Goal: Task Accomplishment & Management: Use online tool/utility

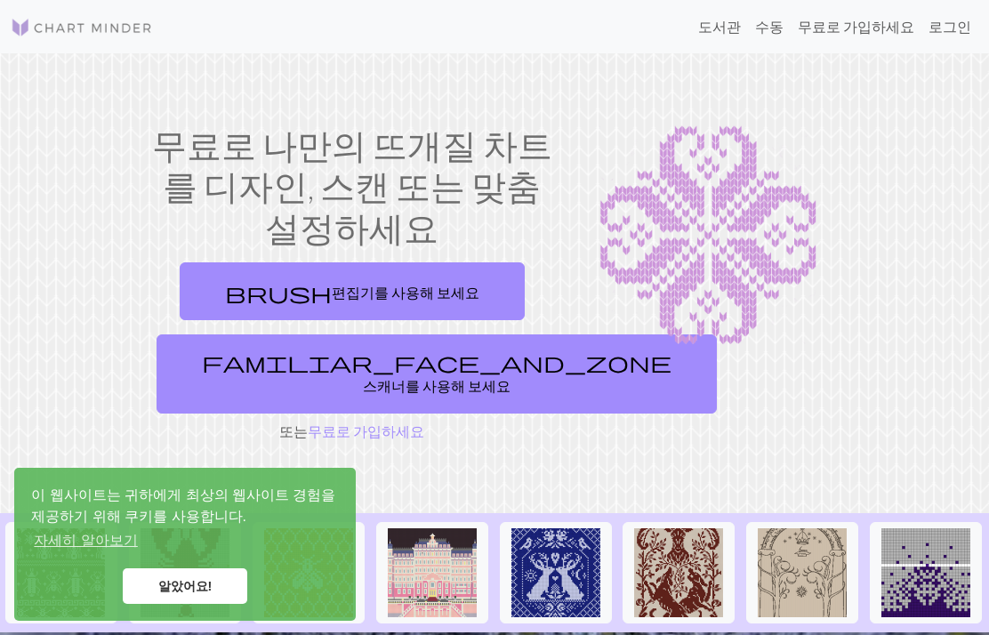
click at [271, 301] on link "brush 편집기를 사용해 보세요" at bounding box center [352, 291] width 345 height 58
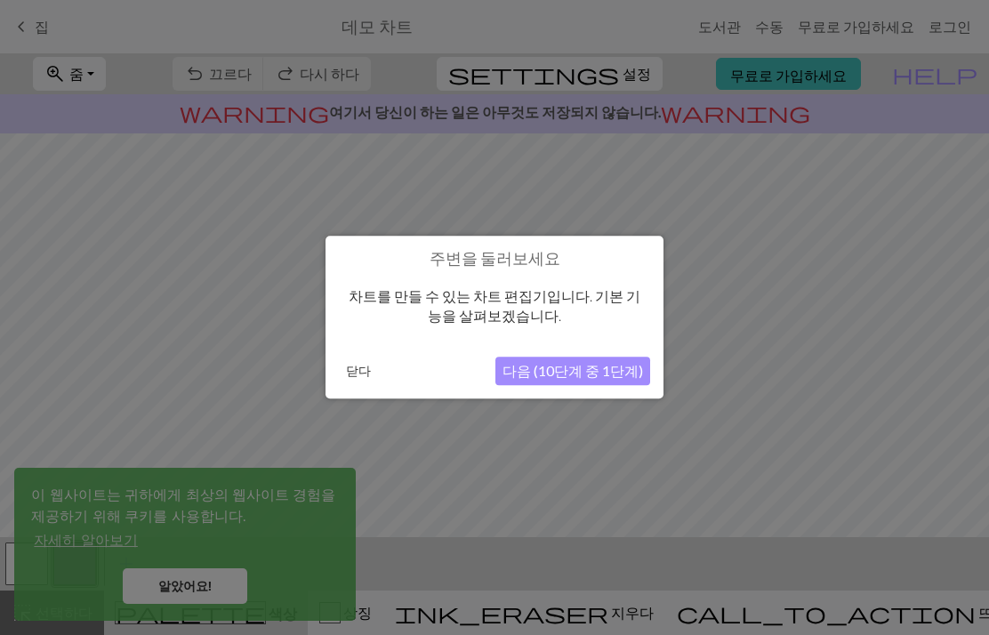
click at [627, 377] on font "다음 (10단계 중 1단계)" at bounding box center [573, 371] width 141 height 17
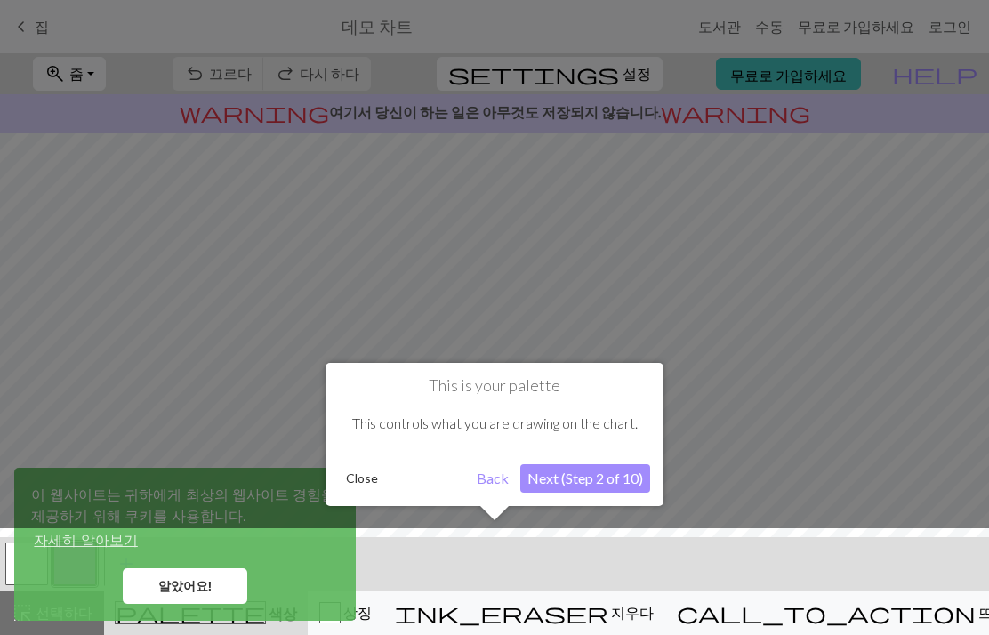
click at [608, 490] on button "Next (Step 2 of 10)" at bounding box center [585, 478] width 130 height 28
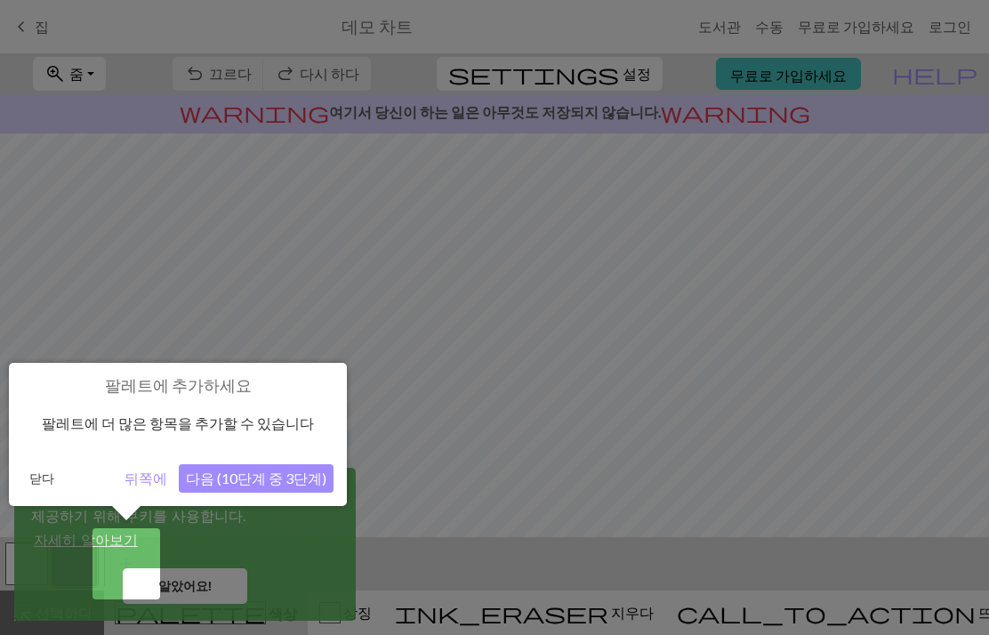
click at [38, 480] on font "닫다" at bounding box center [41, 478] width 25 height 15
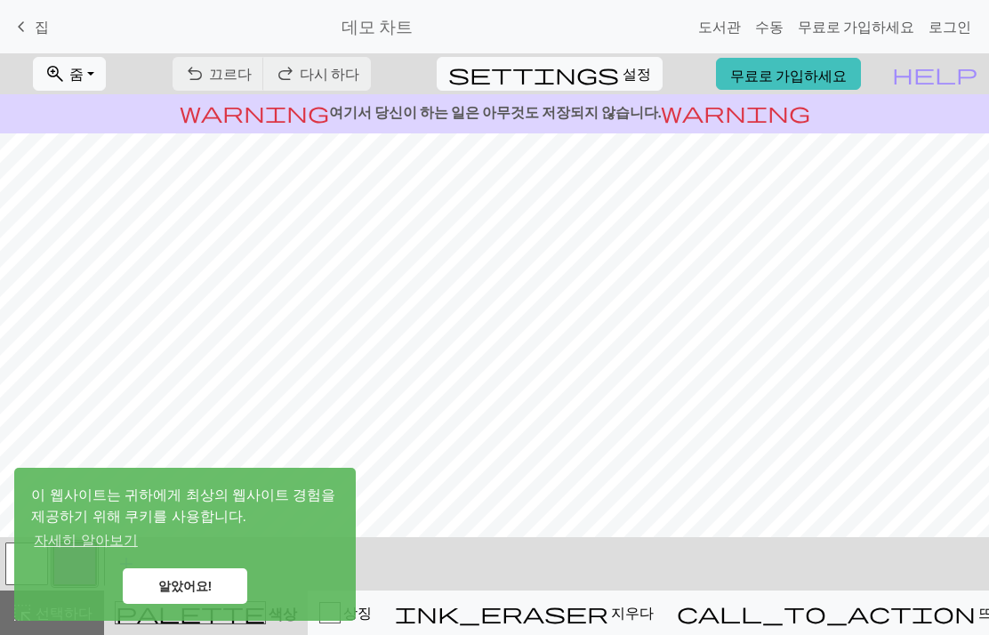
click at [201, 590] on font "알았어요!" at bounding box center [185, 586] width 54 height 14
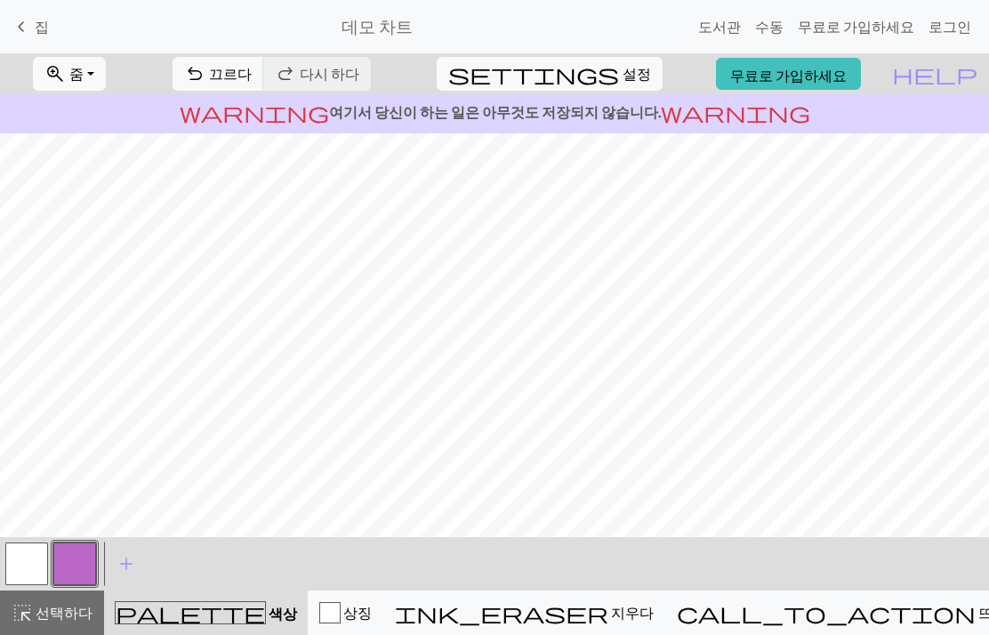
scroll to position [64, 0]
click at [956, 16] on link "로그인" at bounding box center [950, 27] width 57 height 36
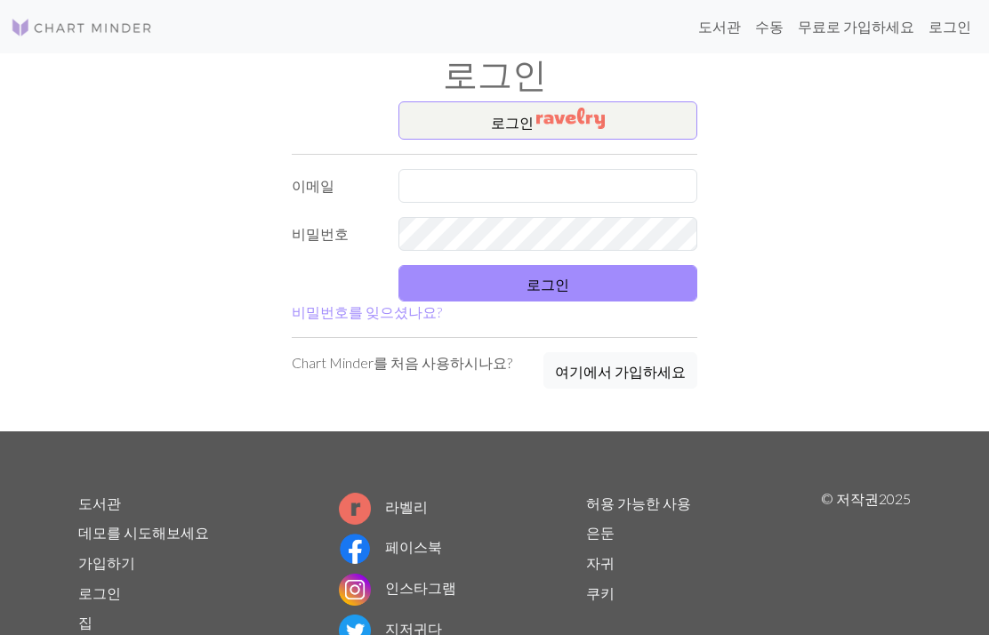
click at [636, 378] on font "여기에서 가입하세요" at bounding box center [620, 371] width 131 height 17
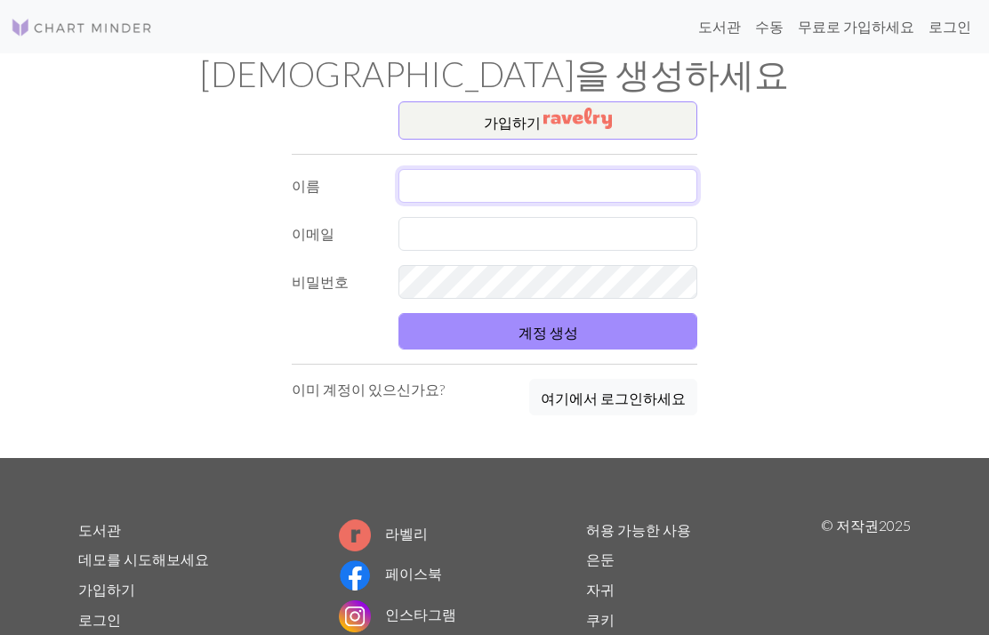
click at [627, 181] on input "text" at bounding box center [548, 186] width 299 height 34
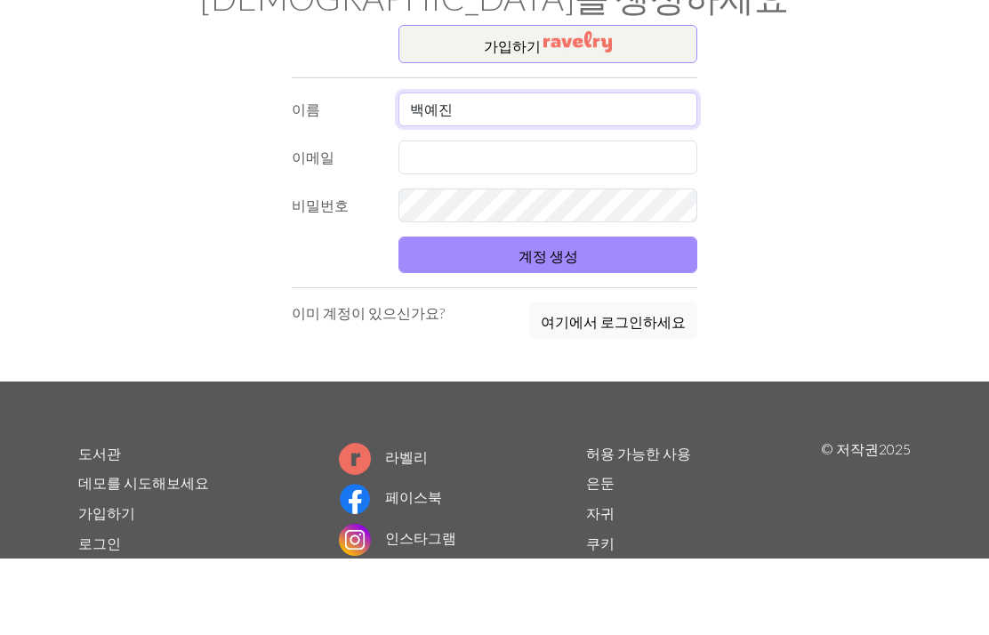
type input "백예진"
click at [662, 217] on input "text" at bounding box center [548, 234] width 299 height 34
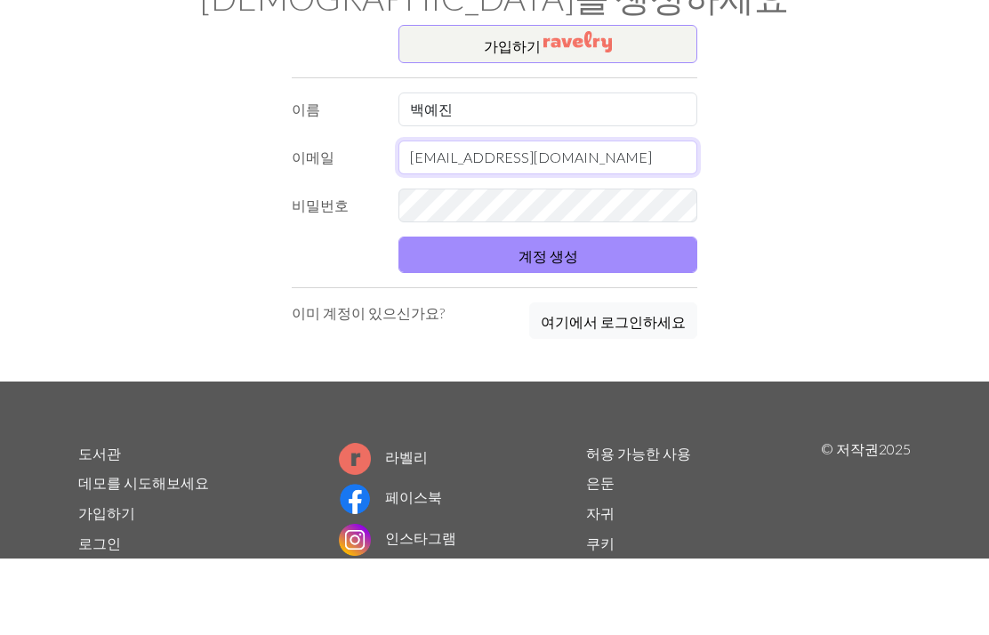
type input "[EMAIL_ADDRESS][DOMAIN_NAME]"
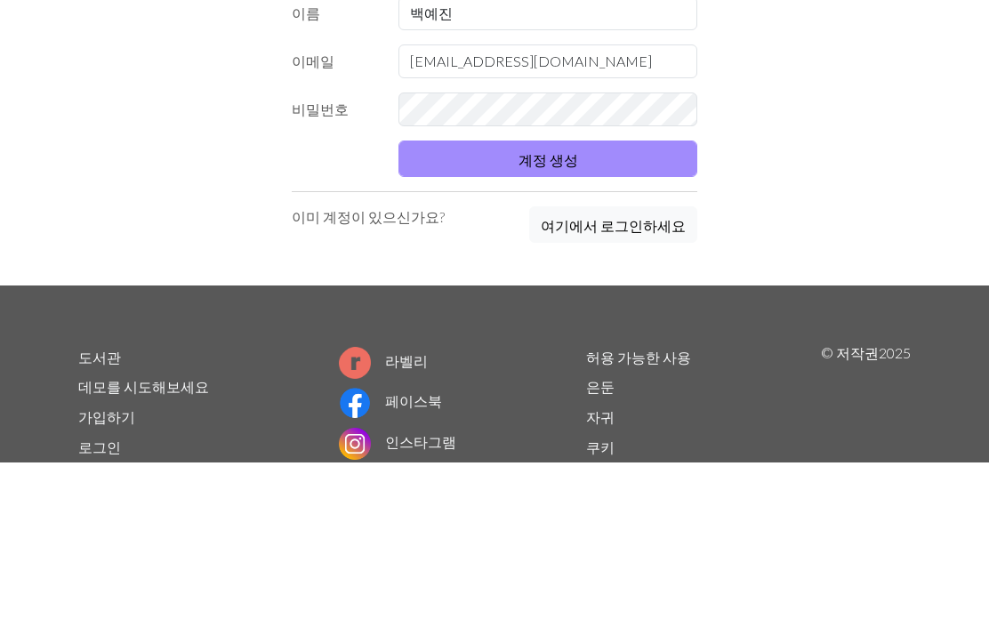
click at [648, 313] on button "계정 생성" at bounding box center [548, 331] width 299 height 36
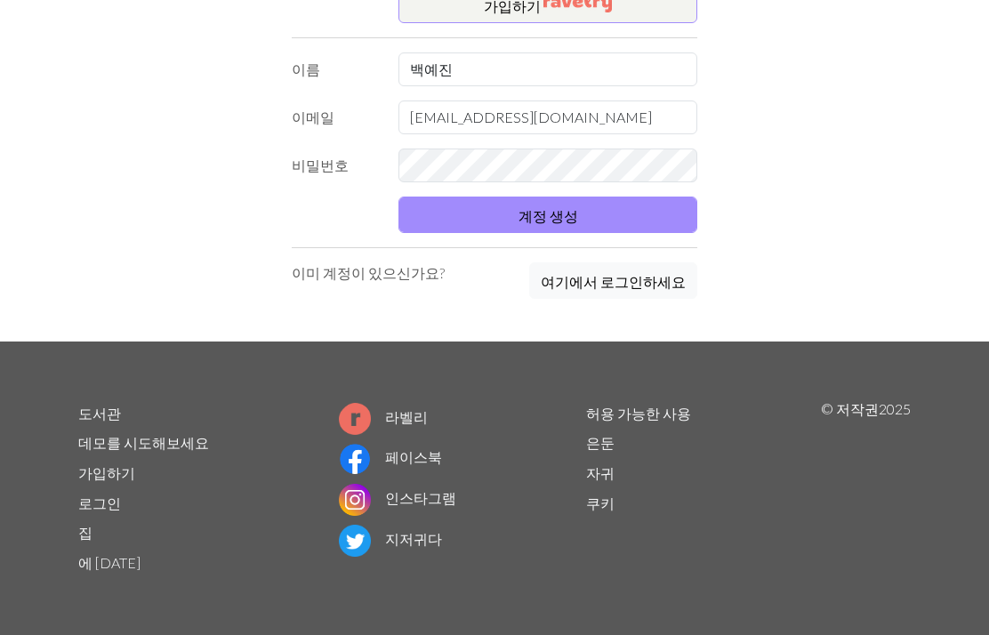
click at [665, 228] on button "계정 생성" at bounding box center [548, 215] width 299 height 36
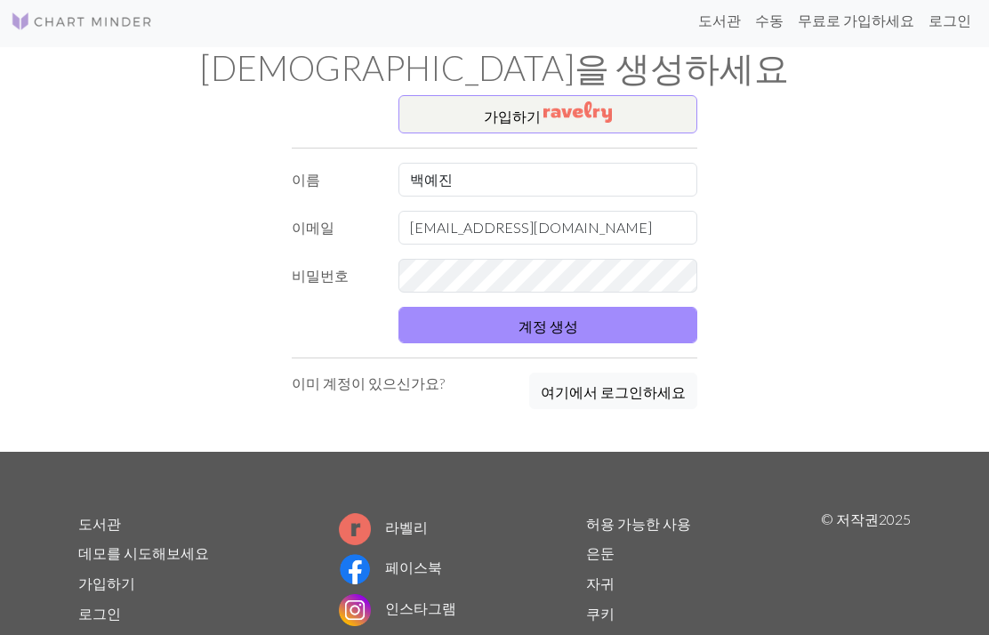
scroll to position [6, 0]
click at [652, 328] on button "계정 생성" at bounding box center [548, 325] width 299 height 36
click at [647, 322] on button "계정 생성" at bounding box center [548, 325] width 299 height 36
click at [636, 326] on button "계정 생성" at bounding box center [548, 325] width 299 height 36
click at [635, 326] on button "계정 생성" at bounding box center [548, 325] width 299 height 36
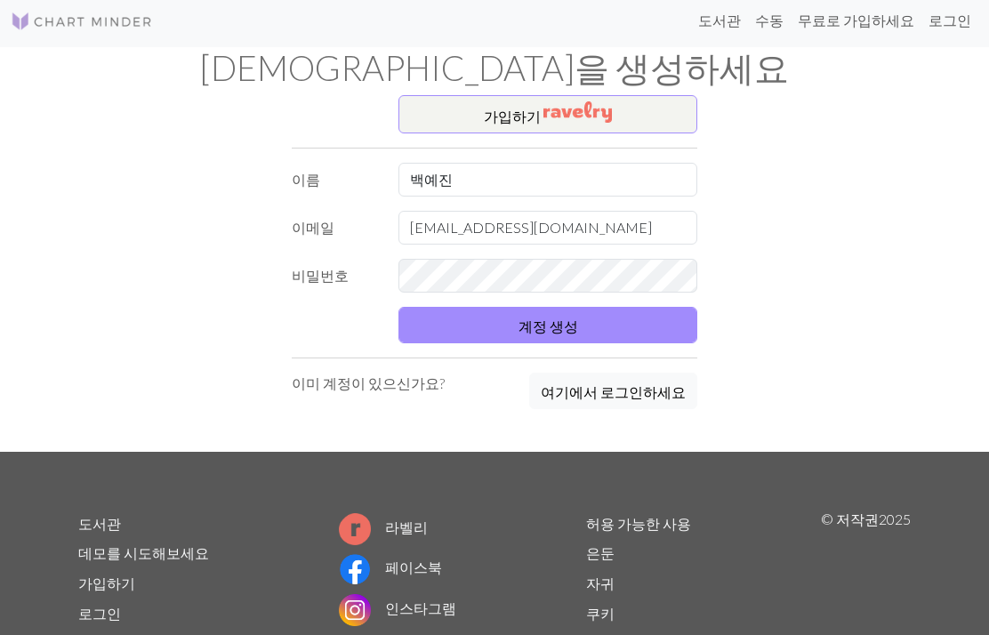
click at [624, 323] on button "계정 생성" at bounding box center [548, 325] width 299 height 36
click at [624, 322] on button "계정 생성" at bounding box center [548, 325] width 299 height 36
click at [621, 334] on button "계정 생성" at bounding box center [548, 325] width 299 height 36
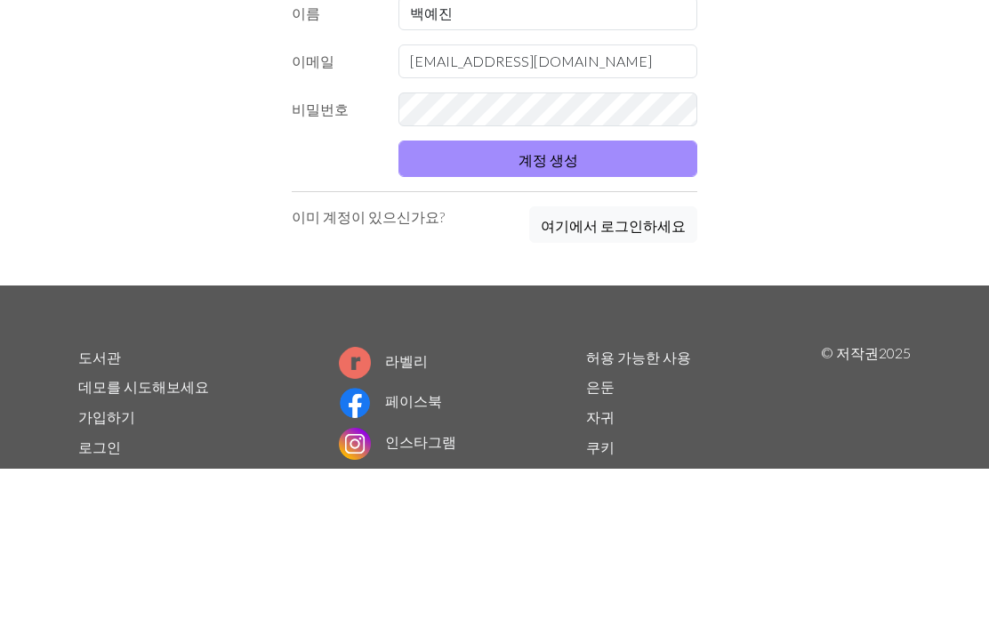
click at [650, 307] on button "계정 생성" at bounding box center [548, 325] width 299 height 36
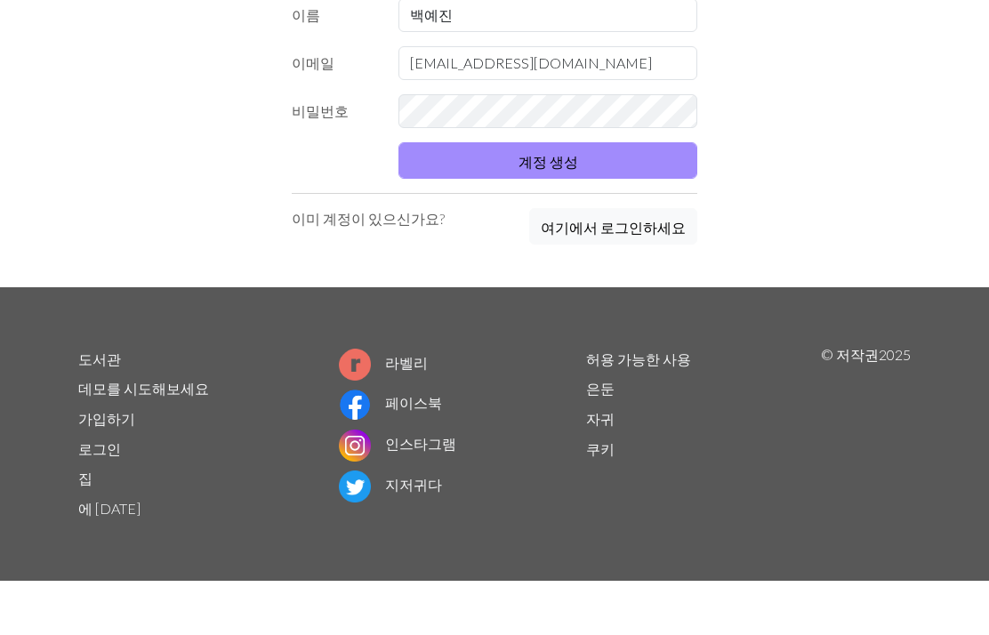
click at [638, 197] on button "계정 생성" at bounding box center [548, 215] width 299 height 36
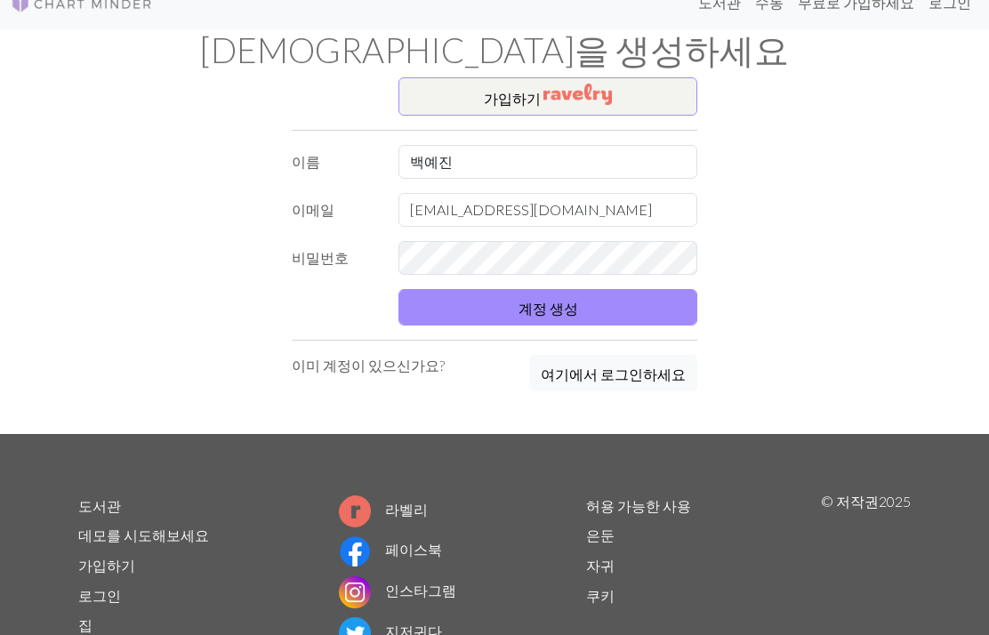
scroll to position [27, 0]
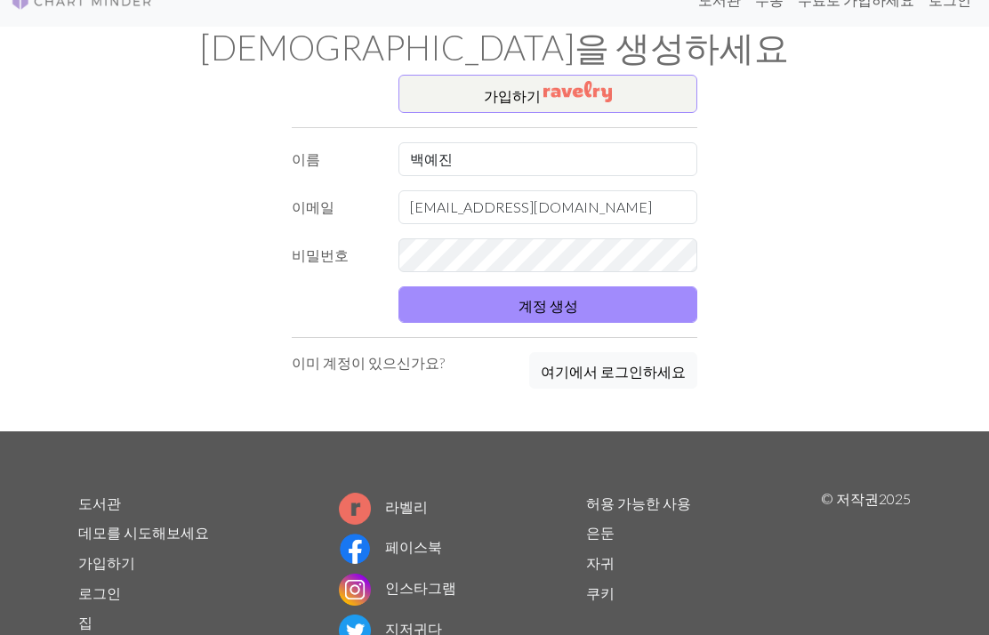
click at [581, 323] on button "계정 생성" at bounding box center [548, 304] width 299 height 36
click at [633, 107] on button "가입 하기" at bounding box center [548, 94] width 299 height 38
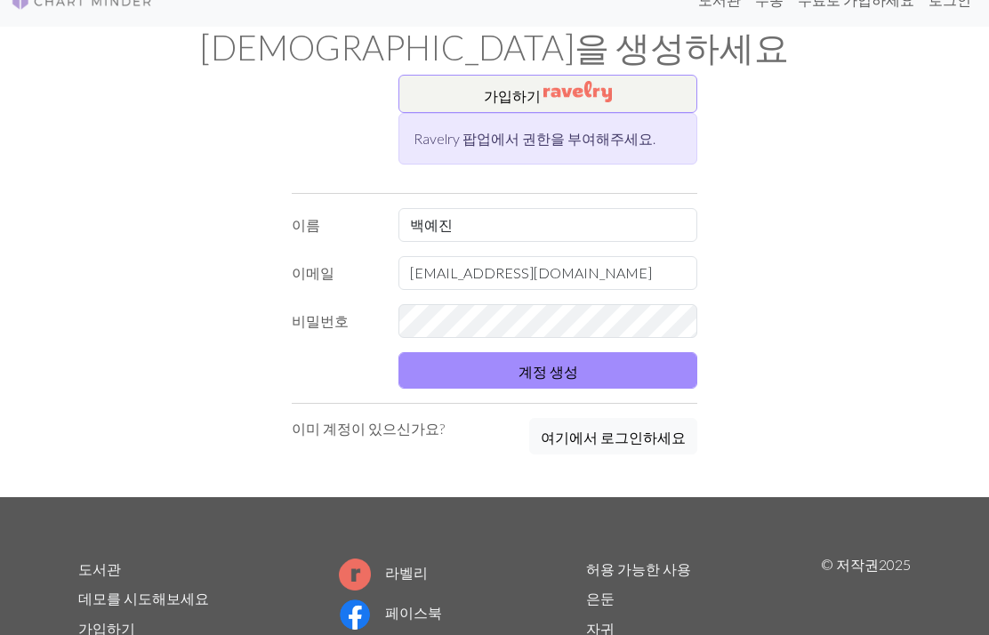
click at [528, 364] on font "계정 생성" at bounding box center [549, 371] width 60 height 17
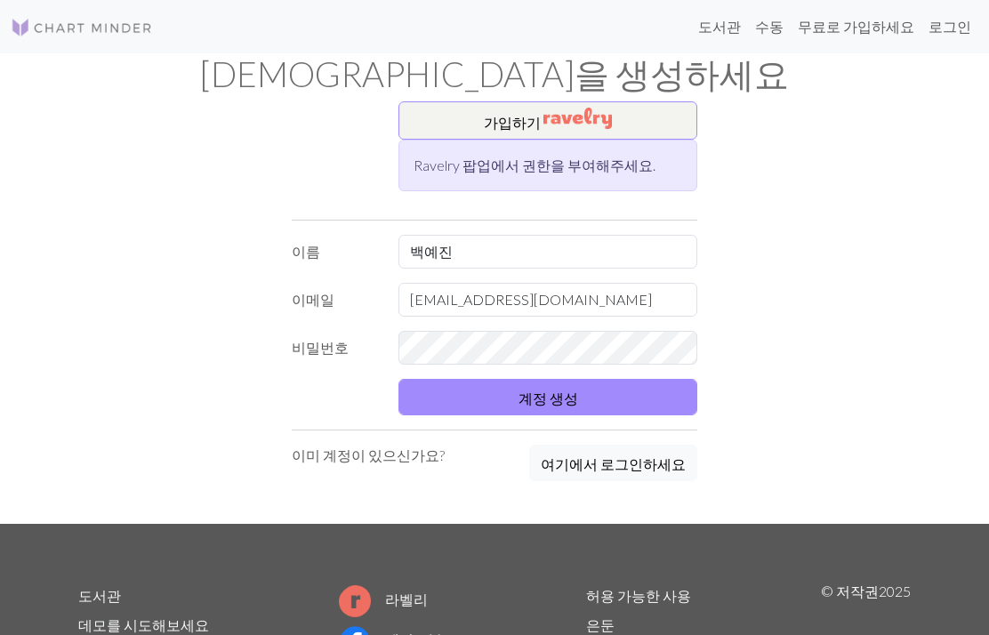
click at [36, 33] on img at bounding box center [82, 27] width 142 height 21
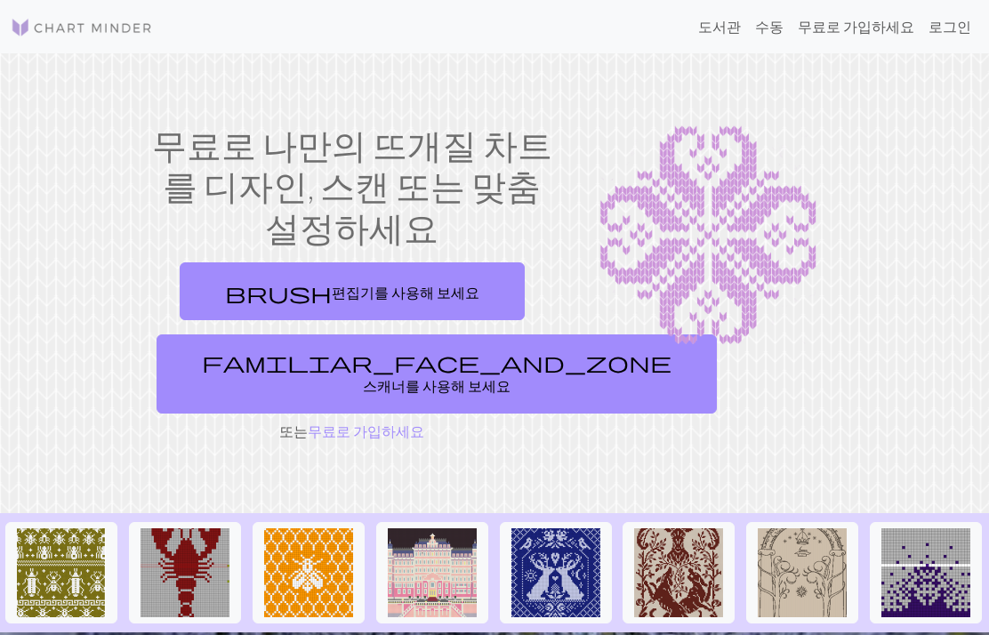
click at [432, 286] on link "brush 편집기를 사용해 보세요" at bounding box center [352, 291] width 345 height 58
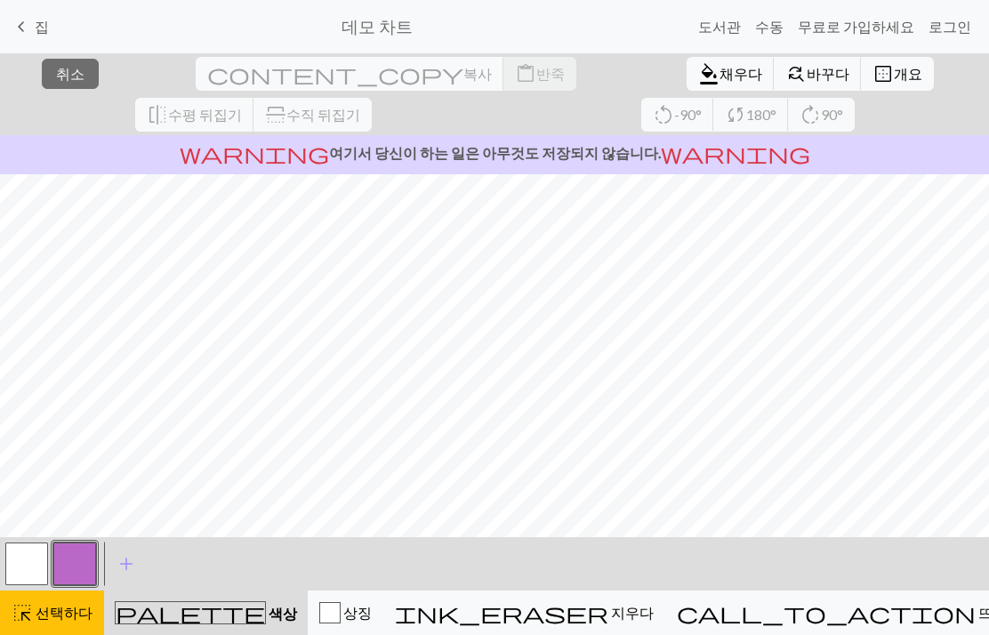
click at [654, 606] on font "지우다" at bounding box center [632, 612] width 43 height 17
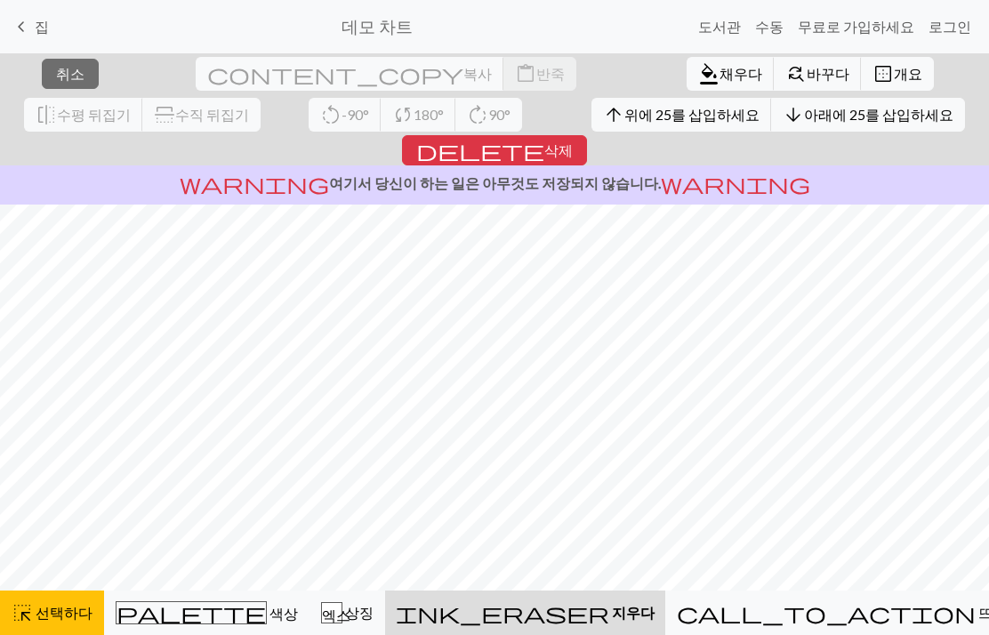
click at [573, 141] on font "삭제" at bounding box center [558, 149] width 28 height 17
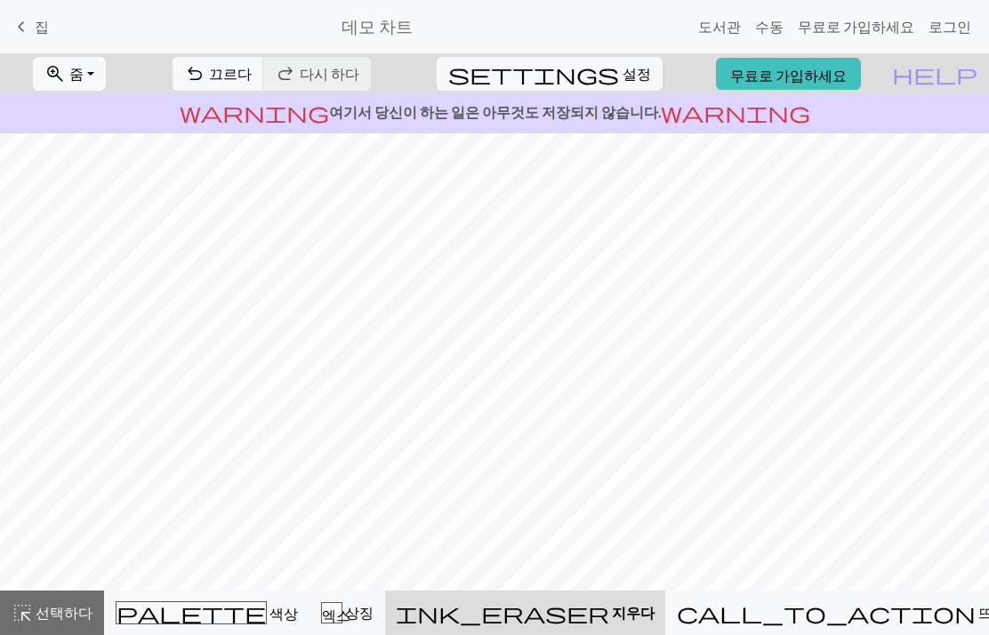
click at [588, 632] on button "ink_eraser [PERSON_NAME]" at bounding box center [525, 613] width 280 height 44
click at [587, 632] on button "ink_eraser [PERSON_NAME]" at bounding box center [525, 613] width 280 height 44
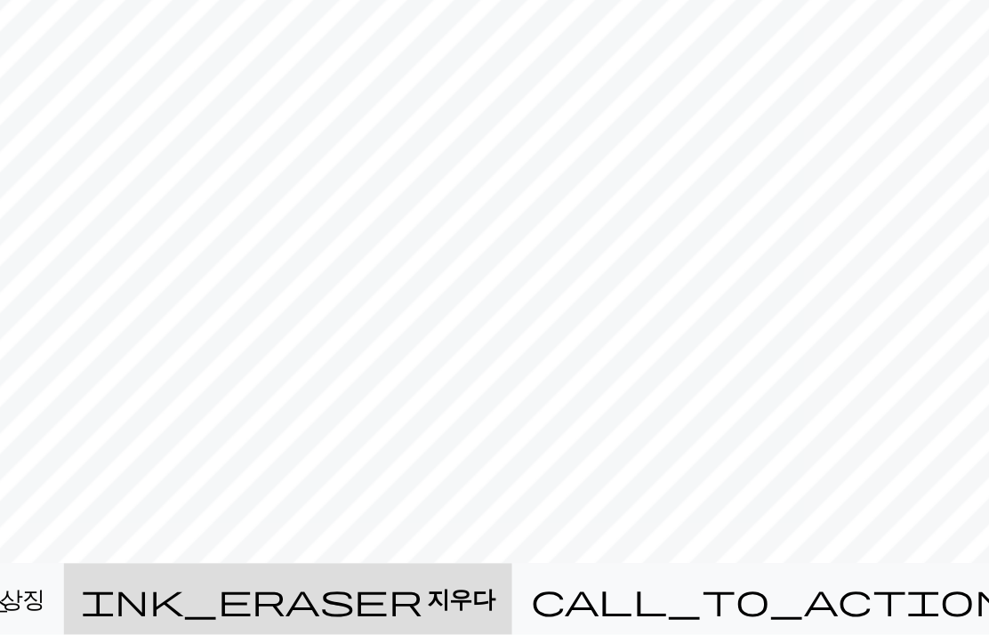
click at [385, 591] on button "ink_eraser [PERSON_NAME]" at bounding box center [525, 613] width 280 height 44
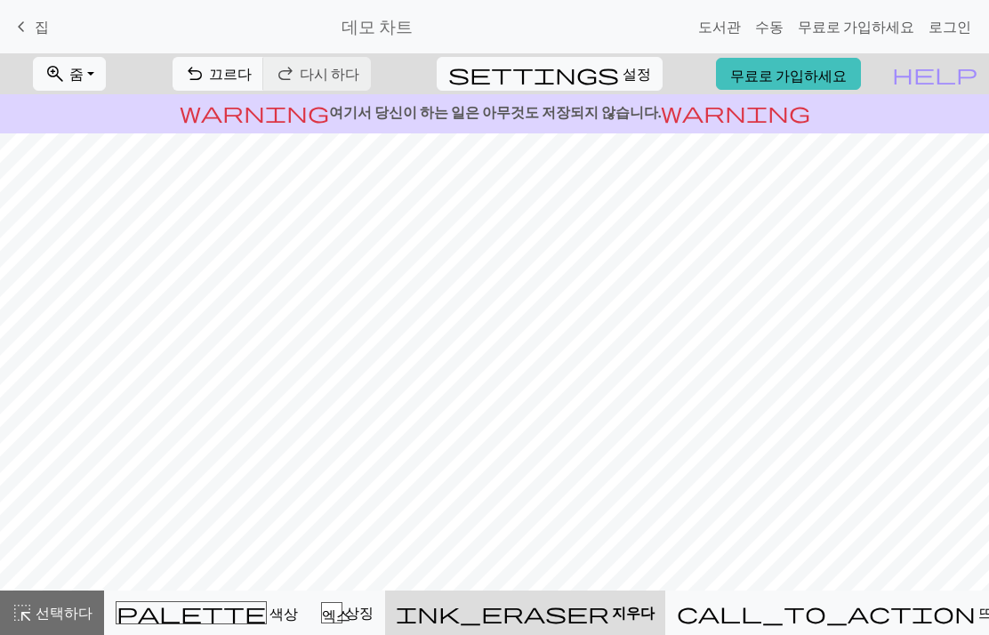
click at [350, 611] on font "엑스" at bounding box center [336, 614] width 28 height 14
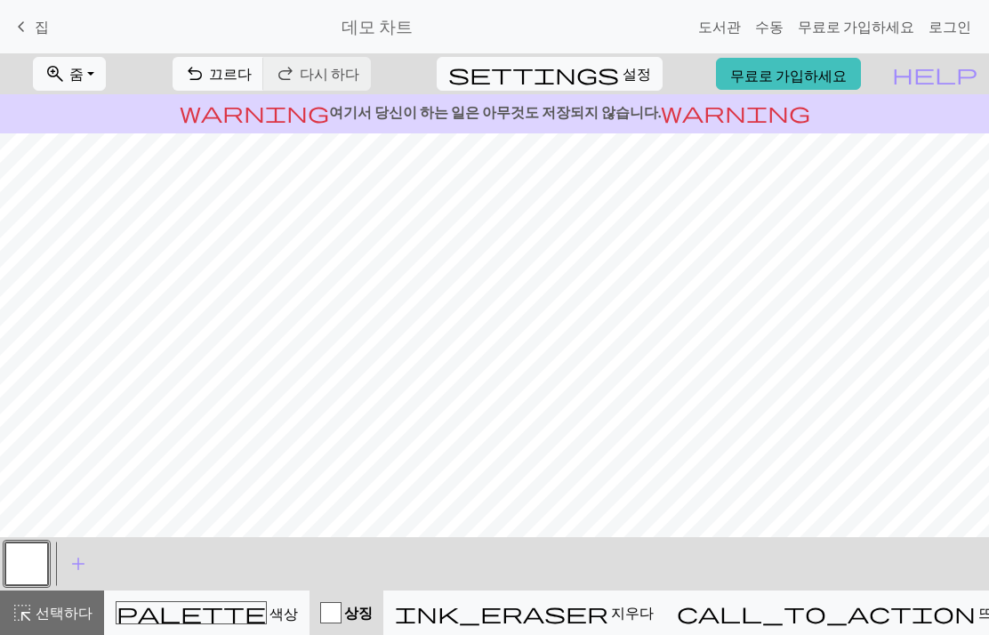
click at [267, 604] on div "palette 색상 색상" at bounding box center [207, 612] width 182 height 23
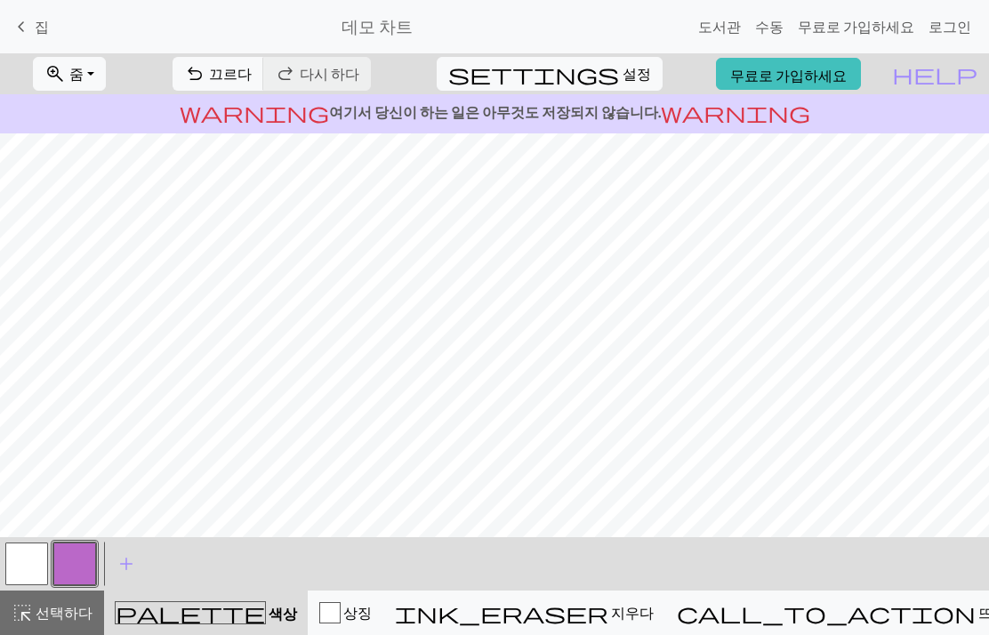
click at [131, 574] on span "add" at bounding box center [126, 564] width 21 height 25
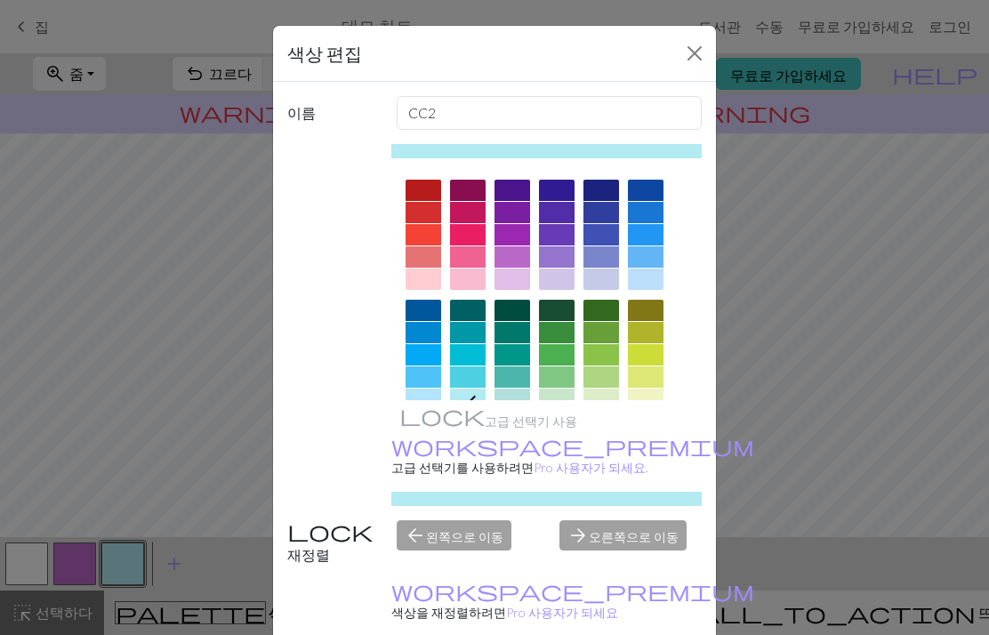
click at [874, 280] on div "색상 편집 이름 CC2 고급 선택기 사용 workspace_premium 고급 선택기를 사용 하려면 Pro 사용자가 되세요. 재정렬 arrow…" at bounding box center [494, 317] width 989 height 635
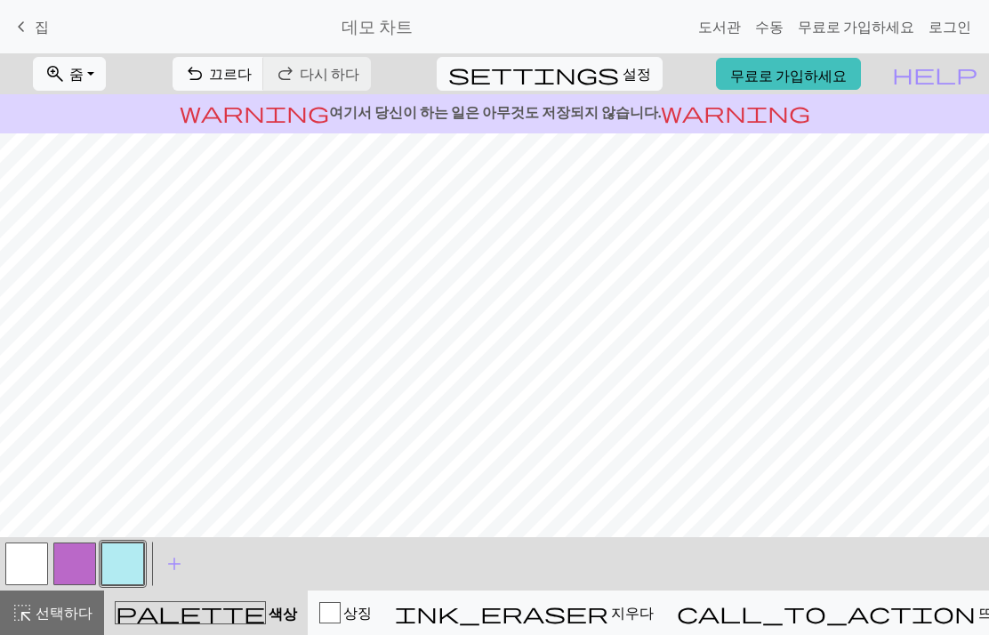
click at [252, 78] on font "끄르다" at bounding box center [230, 73] width 43 height 17
click at [252, 77] on font "끄르다" at bounding box center [230, 73] width 43 height 17
click at [252, 73] on font "끄르다" at bounding box center [230, 73] width 43 height 17
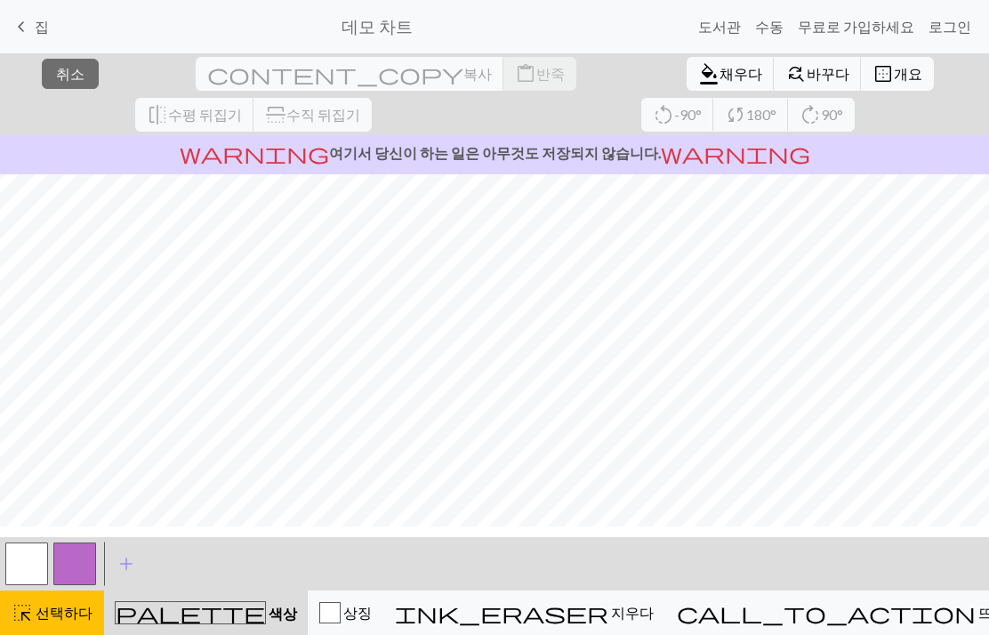
scroll to position [82, 0]
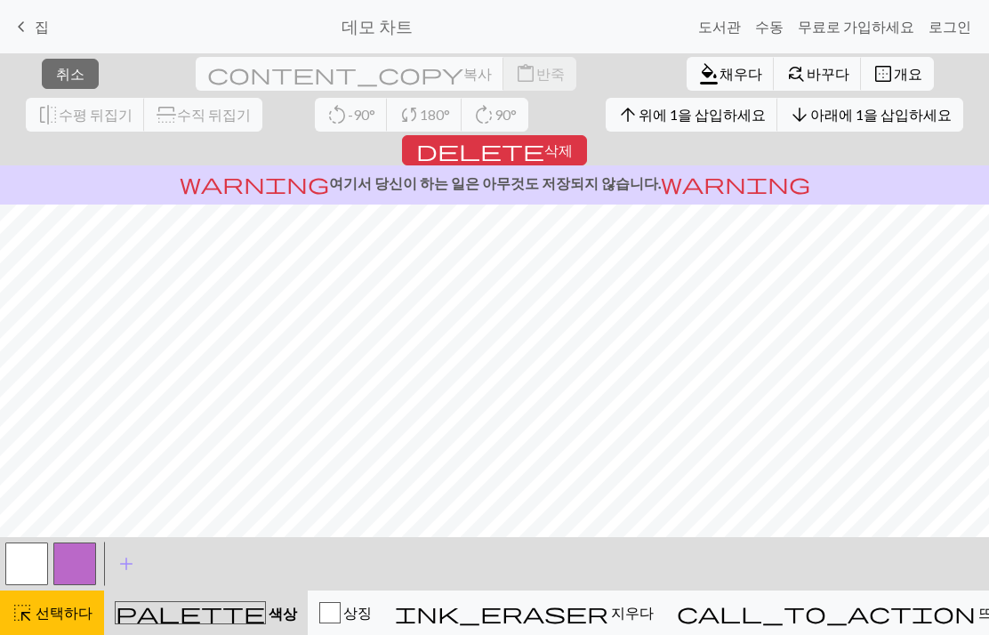
click at [601, 607] on div "ink_eraser [PERSON_NAME]" at bounding box center [524, 612] width 259 height 21
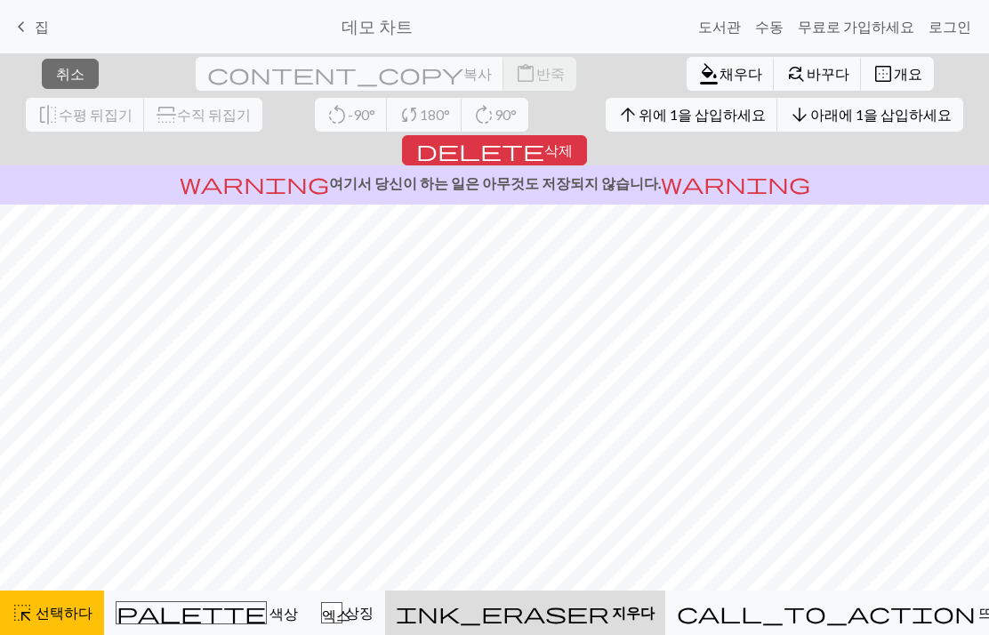
scroll to position [28, 0]
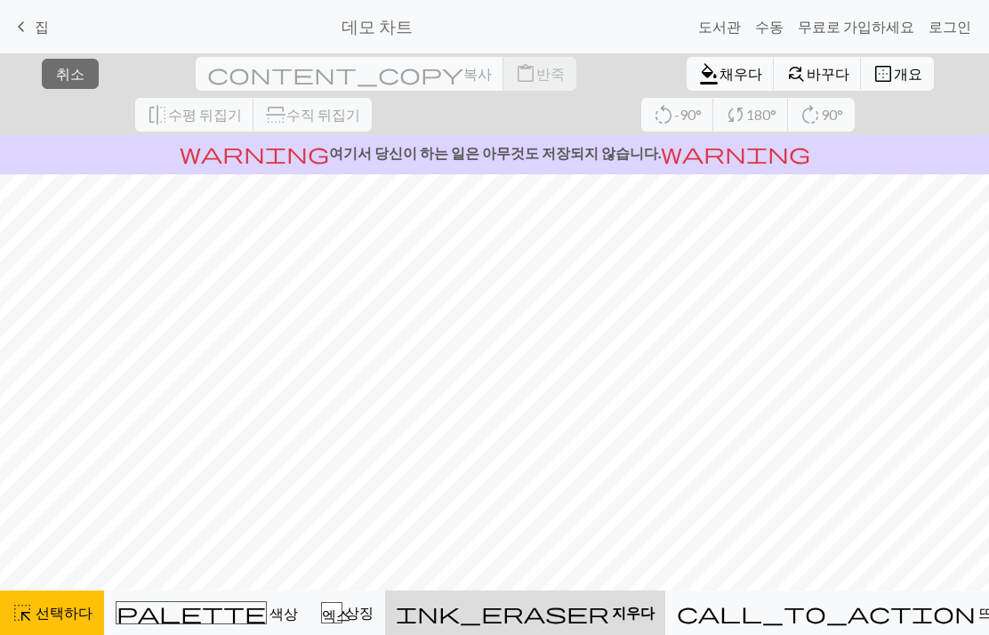
click at [655, 615] on font "지우다" at bounding box center [633, 612] width 43 height 17
click at [650, 606] on font "지우다" at bounding box center [633, 612] width 43 height 17
click at [609, 613] on span "ink_eraser" at bounding box center [502, 612] width 213 height 25
click at [609, 612] on span "ink_eraser" at bounding box center [502, 612] width 213 height 25
click at [655, 602] on div "ink_eraser [PERSON_NAME]" at bounding box center [525, 612] width 259 height 21
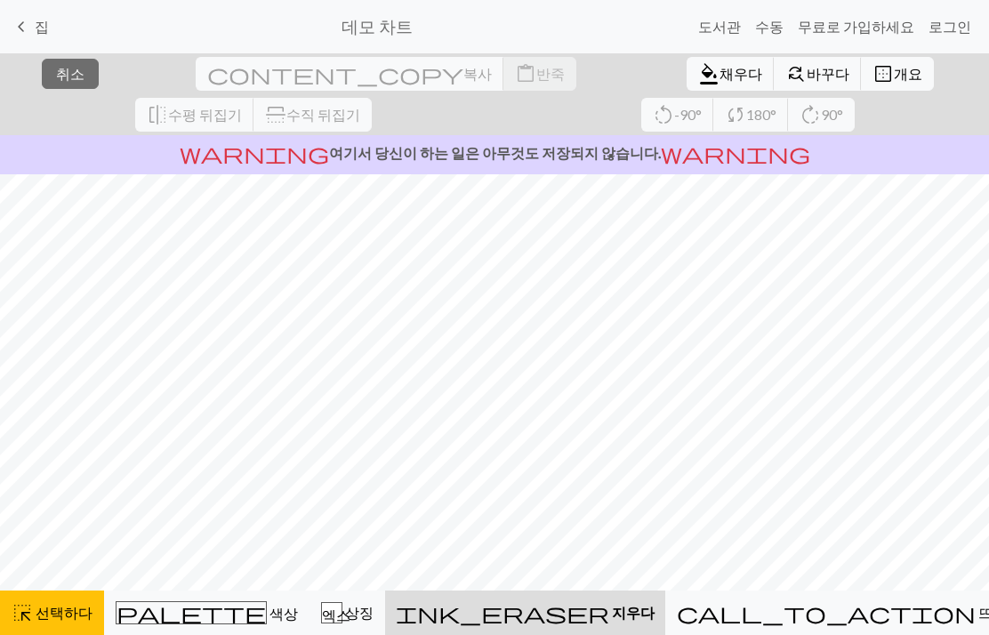
click at [609, 618] on span "ink_eraser" at bounding box center [502, 612] width 213 height 25
click at [608, 611] on div "ink_eraser [PERSON_NAME]" at bounding box center [525, 612] width 259 height 21
click at [607, 610] on div "ink_eraser [PERSON_NAME]" at bounding box center [525, 612] width 259 height 21
click at [616, 611] on div "ink_eraser [PERSON_NAME]" at bounding box center [525, 612] width 259 height 21
click at [374, 616] on font "상징" at bounding box center [359, 612] width 28 height 17
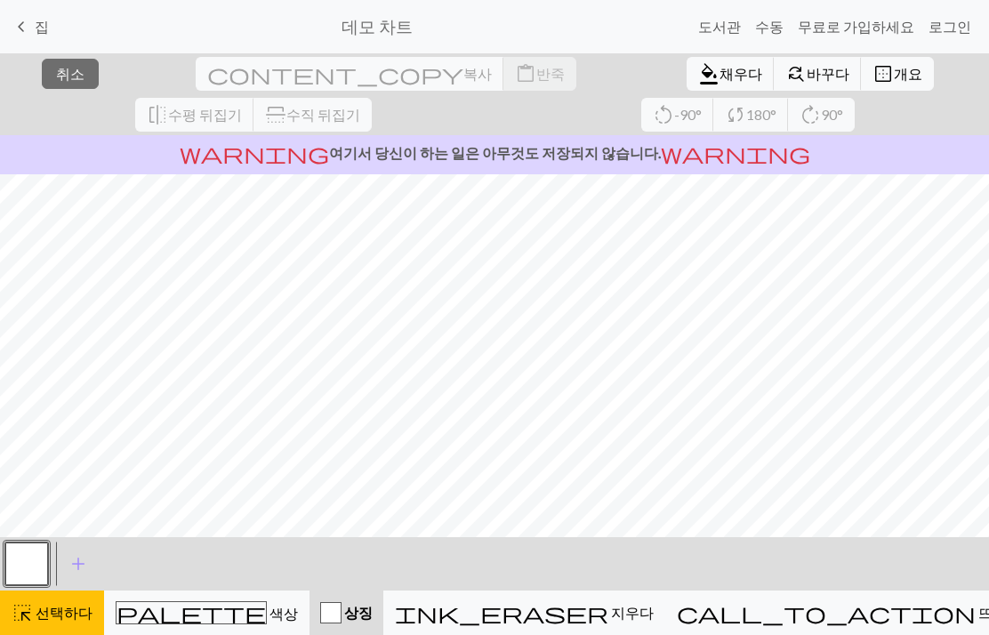
click at [647, 619] on font "지우다" at bounding box center [632, 612] width 43 height 17
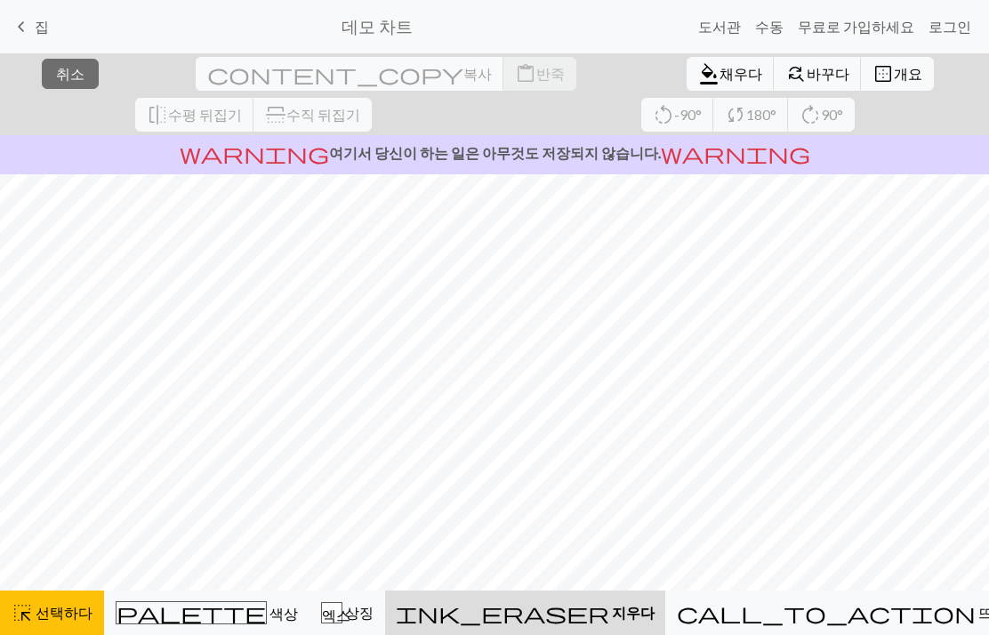
click at [224, 624] on button "palette 색상 색상" at bounding box center [206, 613] width 205 height 44
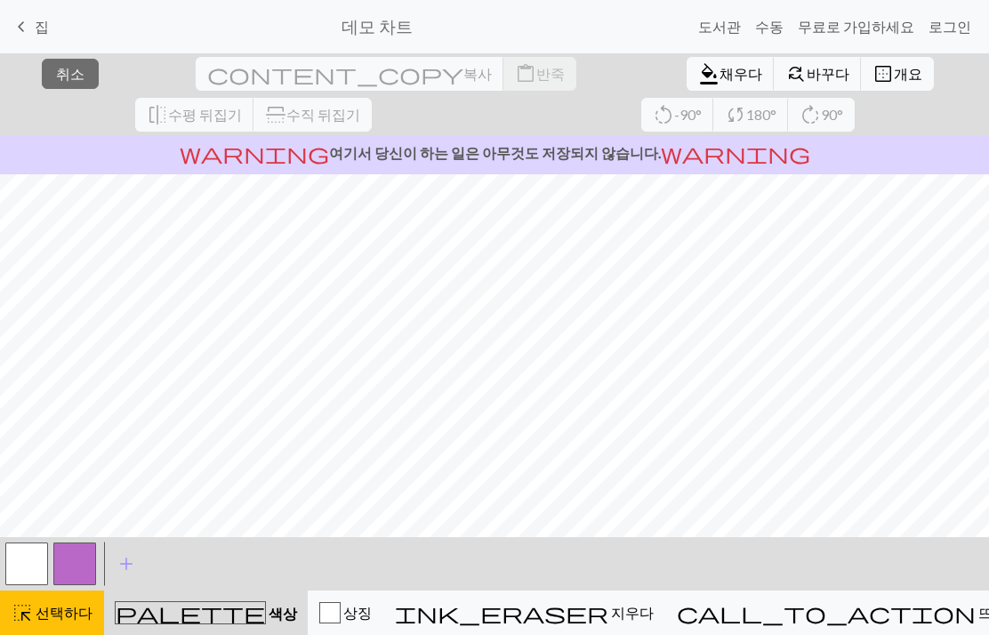
click at [49, 608] on font "선택하다" at bounding box center [64, 612] width 57 height 17
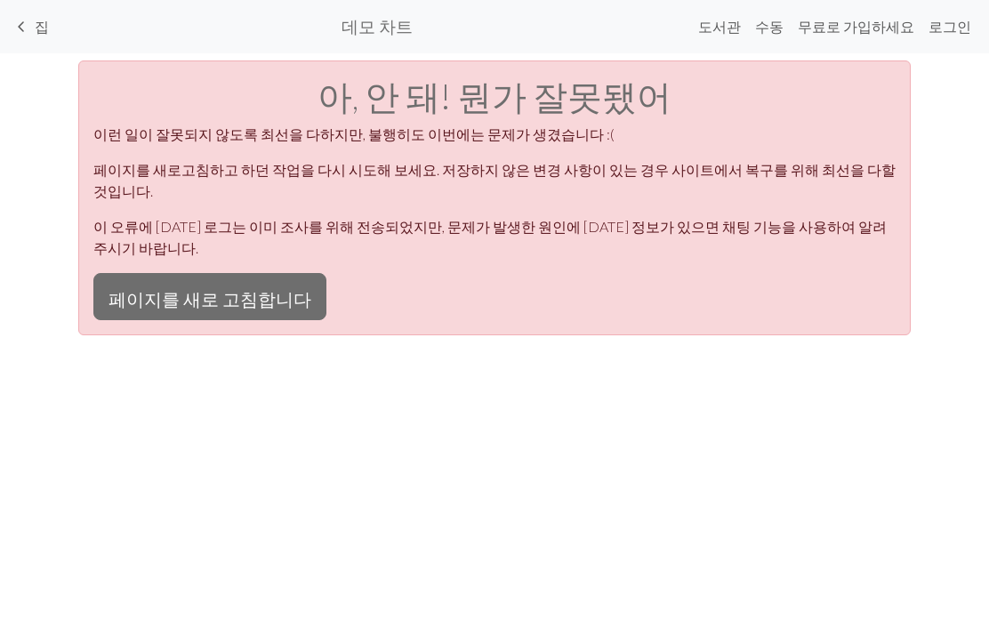
click at [252, 273] on button "페이지를 새로 고침합니다" at bounding box center [209, 296] width 233 height 46
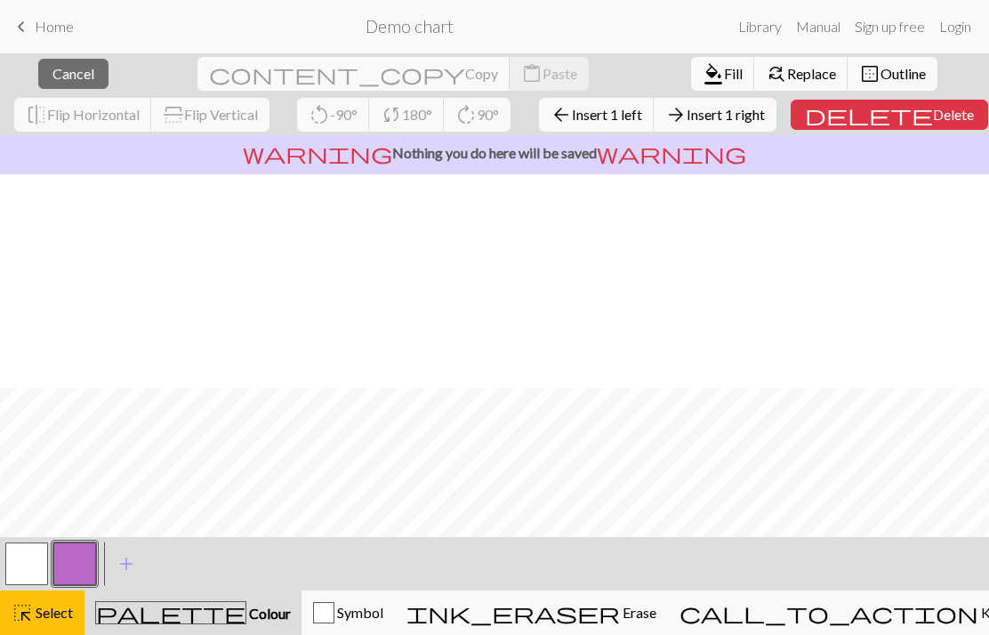
scroll to position [213, 0]
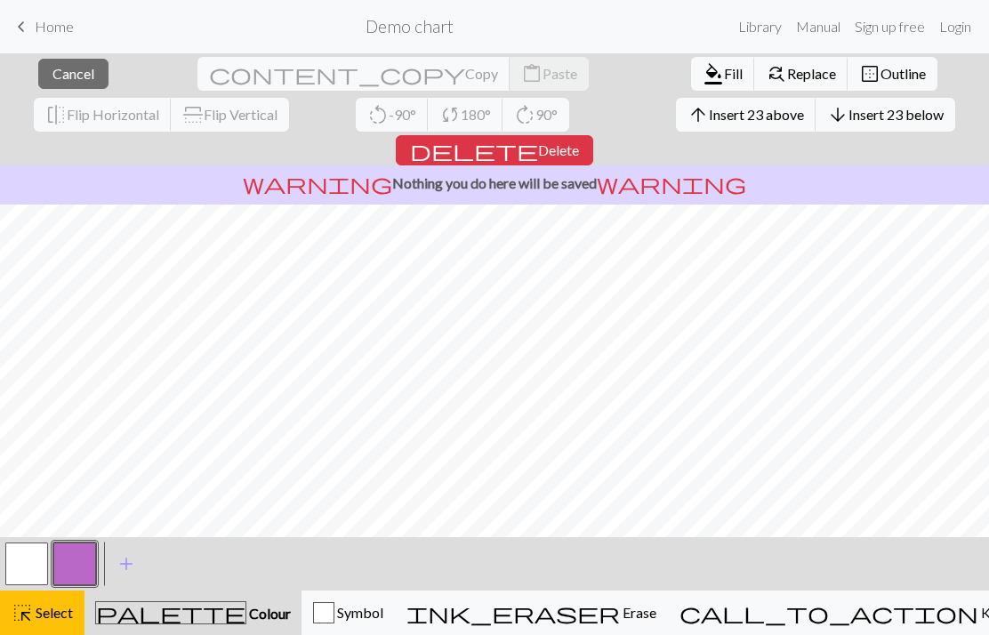
click at [656, 611] on span "Erase" at bounding box center [638, 612] width 36 height 17
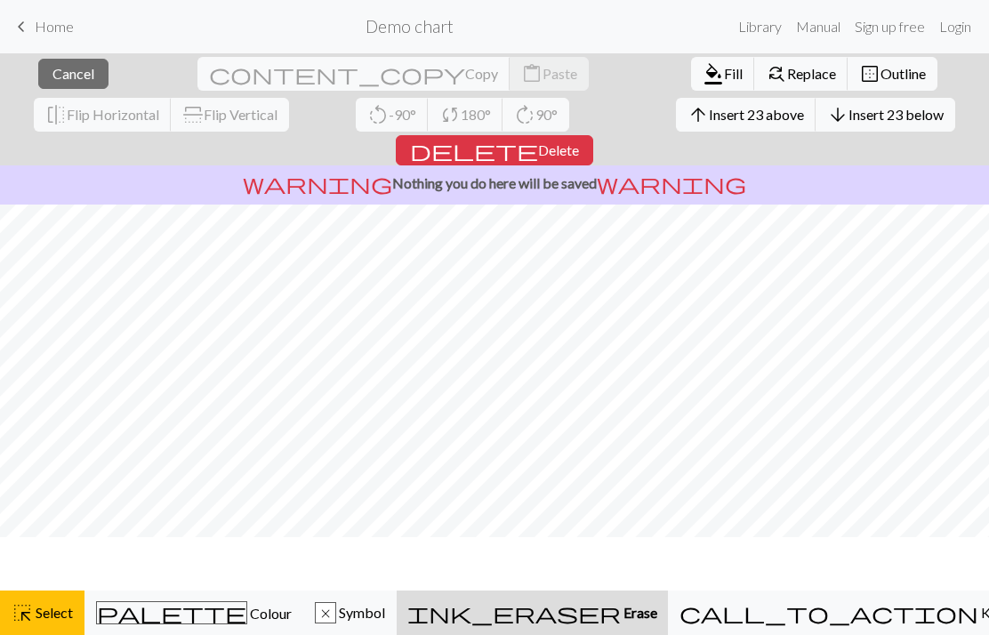
scroll to position [160, 0]
click at [579, 141] on span "Delete" at bounding box center [558, 149] width 41 height 17
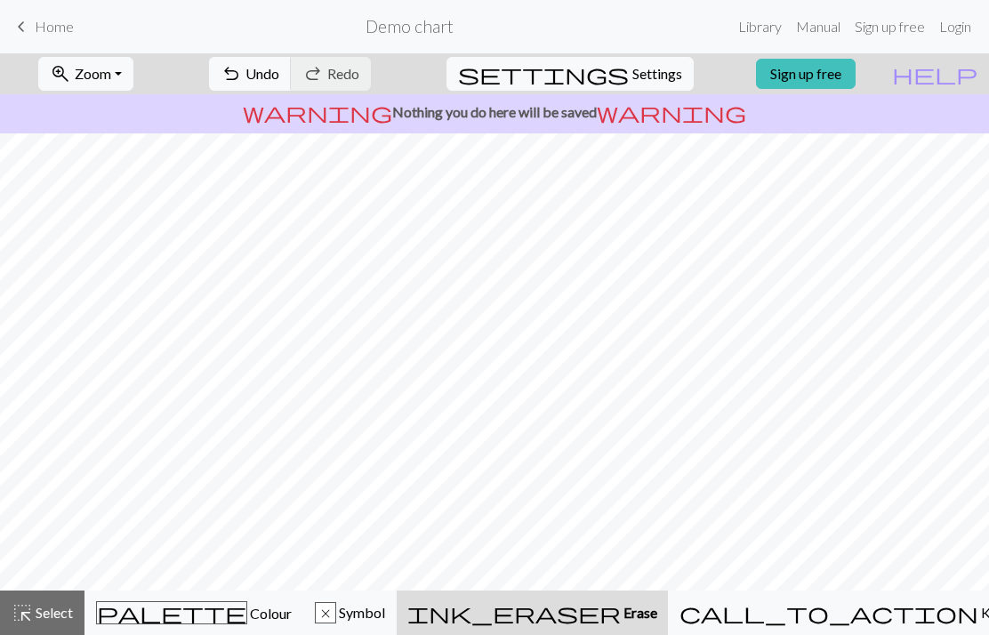
click at [236, 607] on div "palette Colour Colour" at bounding box center [194, 612] width 196 height 23
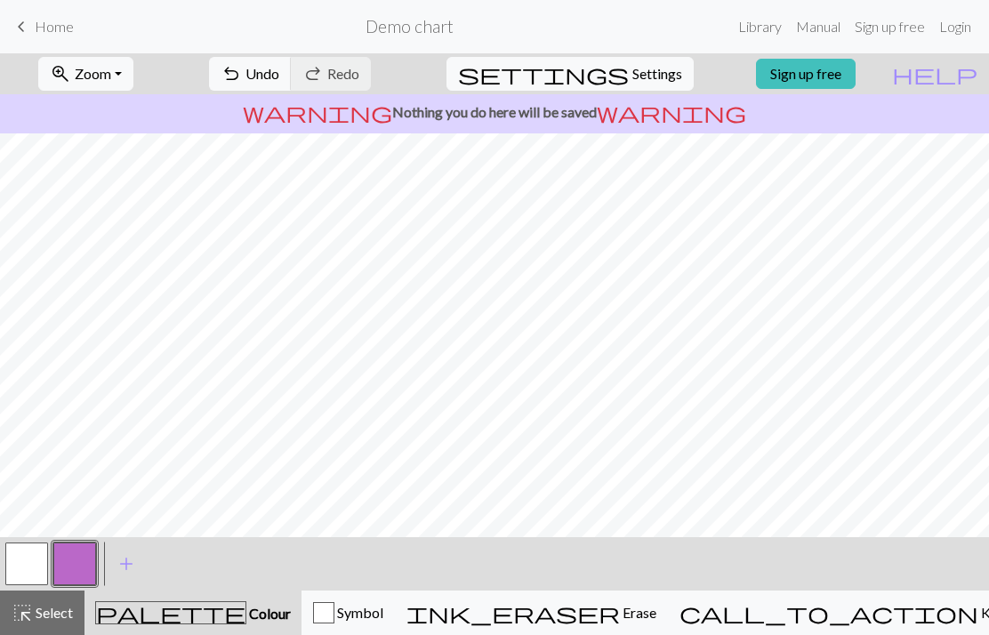
click at [635, 632] on button "ink_eraser Erase Erase" at bounding box center [531, 613] width 273 height 44
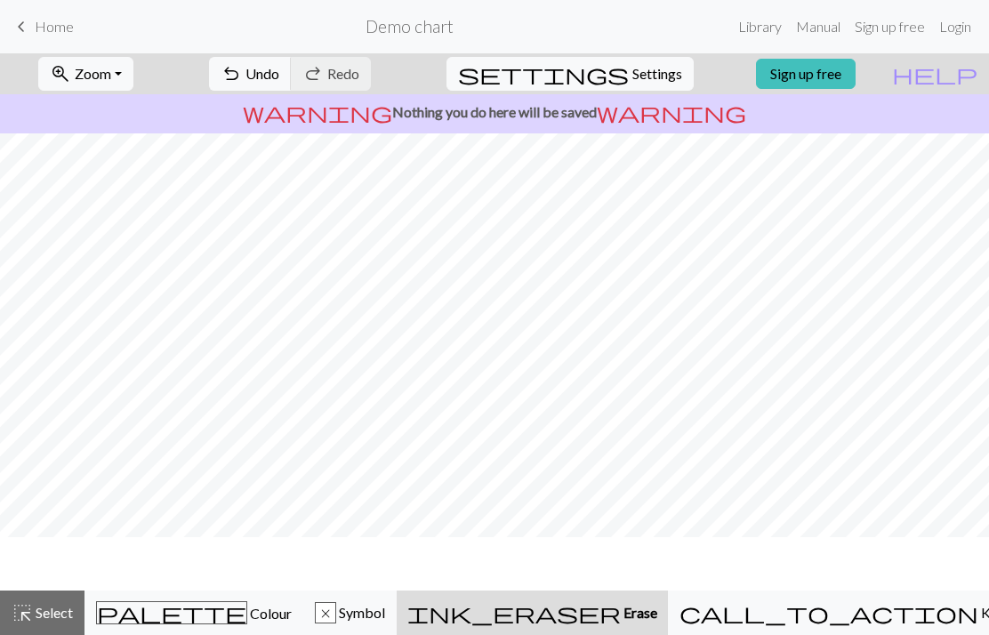
click at [634, 631] on button "ink_eraser Erase Erase" at bounding box center [532, 613] width 271 height 44
click at [632, 634] on button "ink_eraser Erase Erase" at bounding box center [532, 613] width 271 height 44
click at [67, 605] on span "Select" at bounding box center [53, 612] width 40 height 17
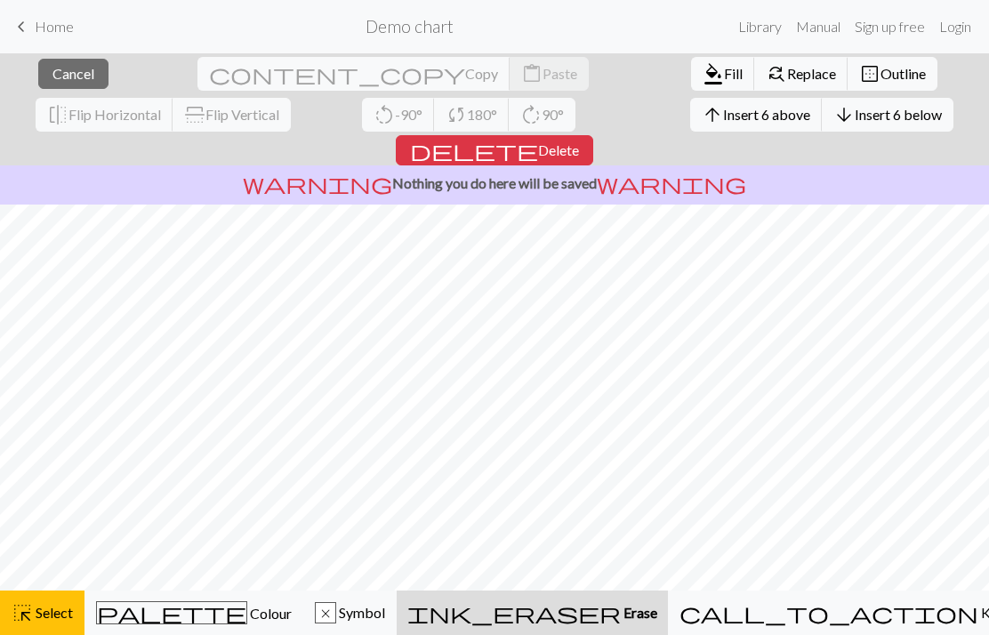
click at [579, 141] on span "Delete" at bounding box center [558, 149] width 41 height 17
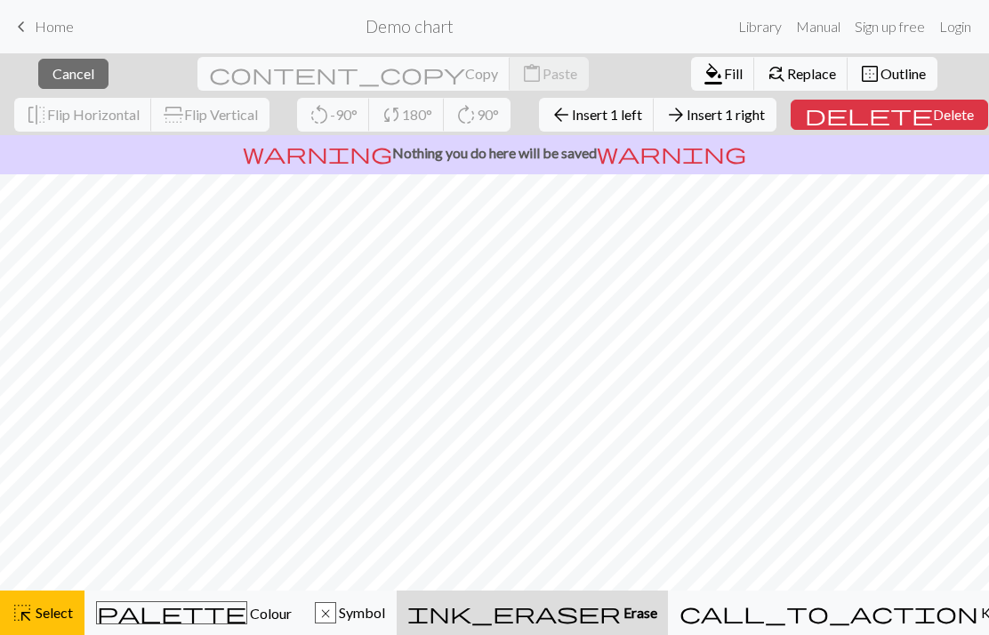
scroll to position [12, 0]
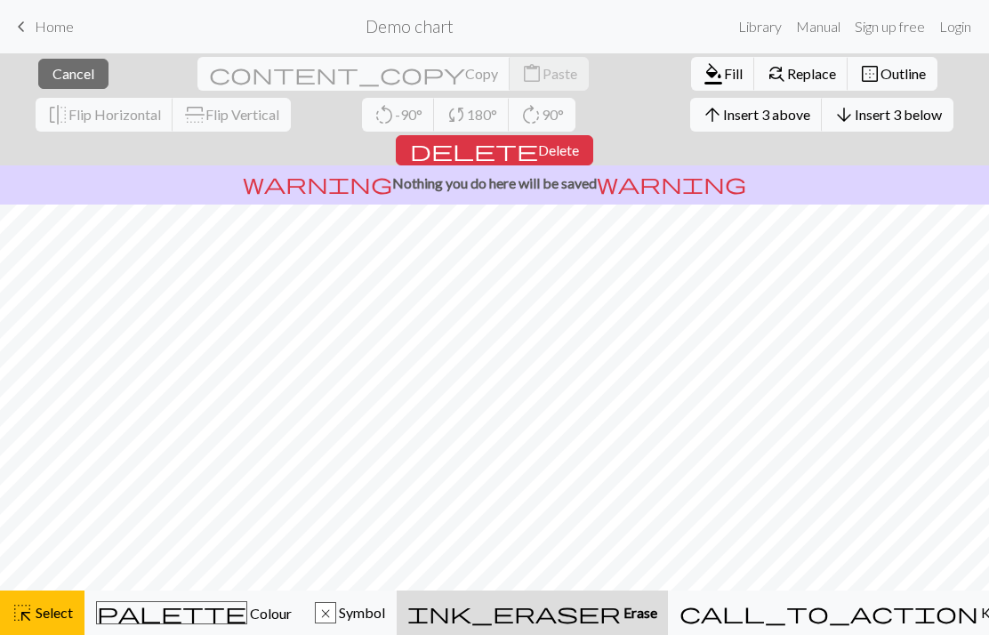
click at [579, 141] on span "Delete" at bounding box center [558, 149] width 41 height 17
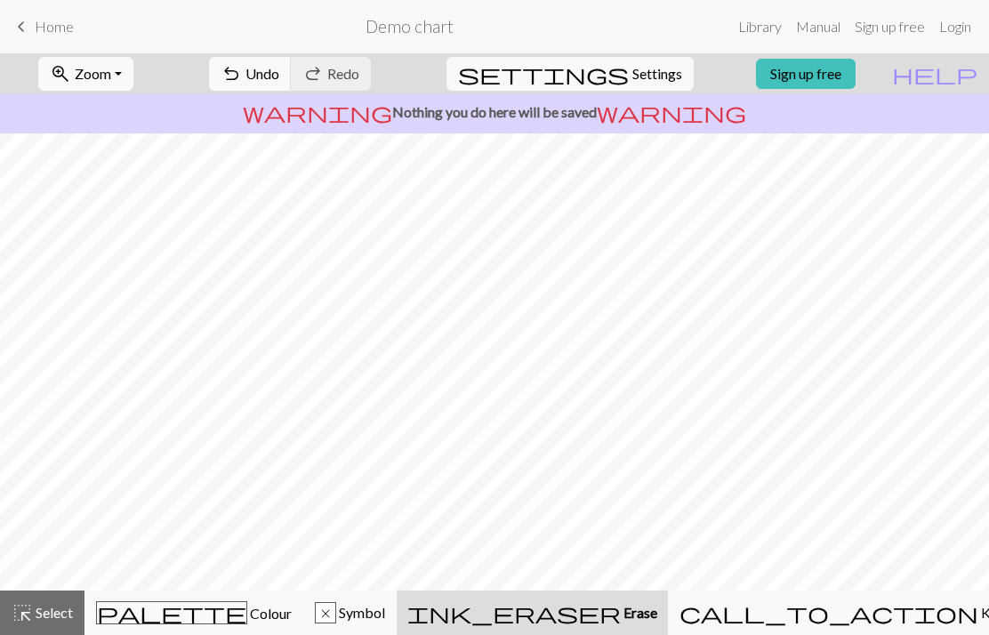
click at [73, 592] on button "highlight_alt Select Select" at bounding box center [42, 613] width 85 height 44
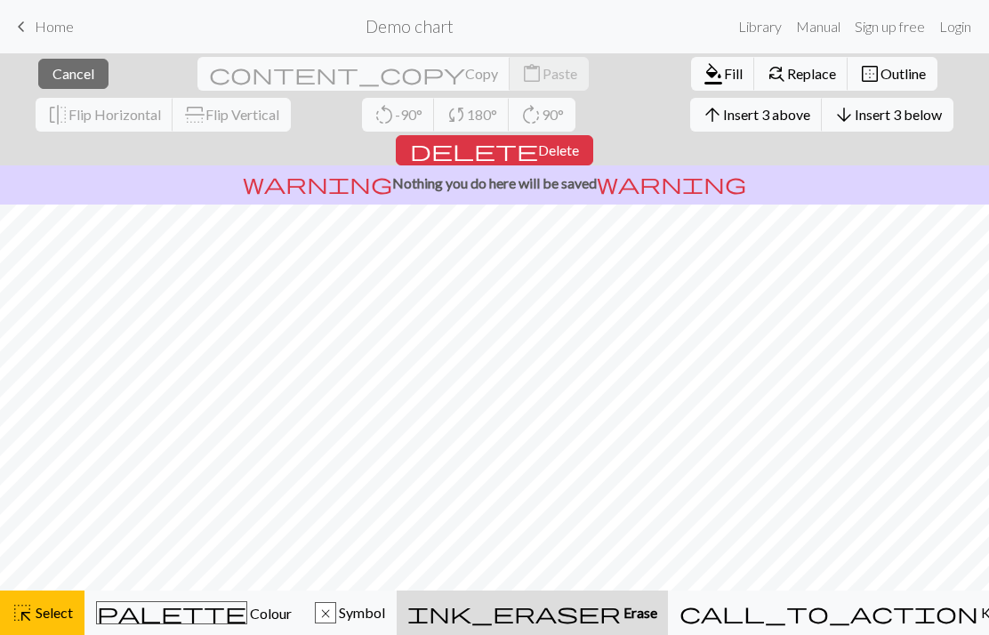
click at [579, 141] on span "Delete" at bounding box center [558, 149] width 41 height 17
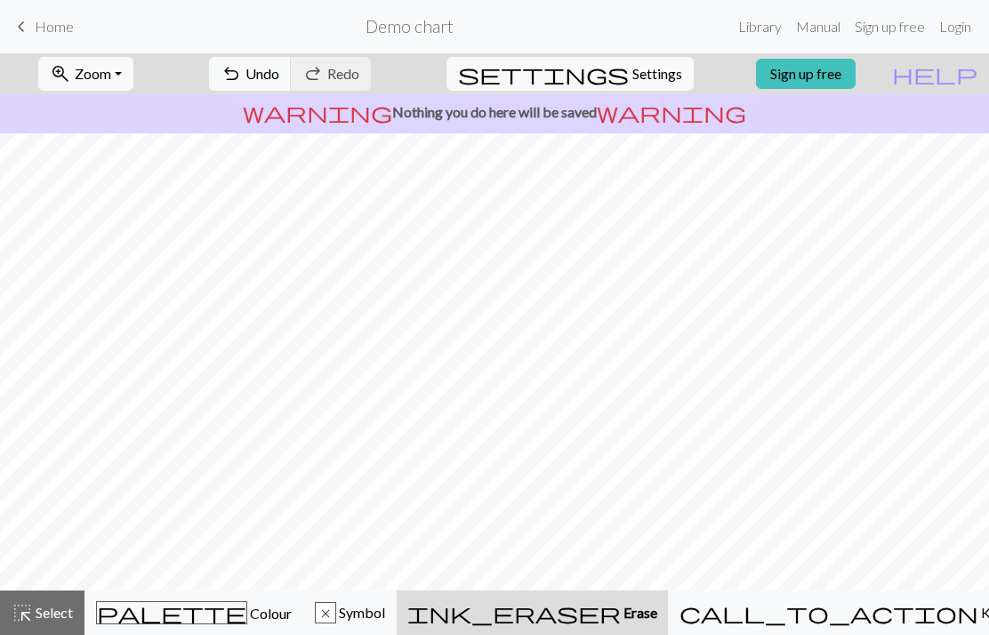
click at [383, 618] on div "x Symbol" at bounding box center [350, 612] width 70 height 21
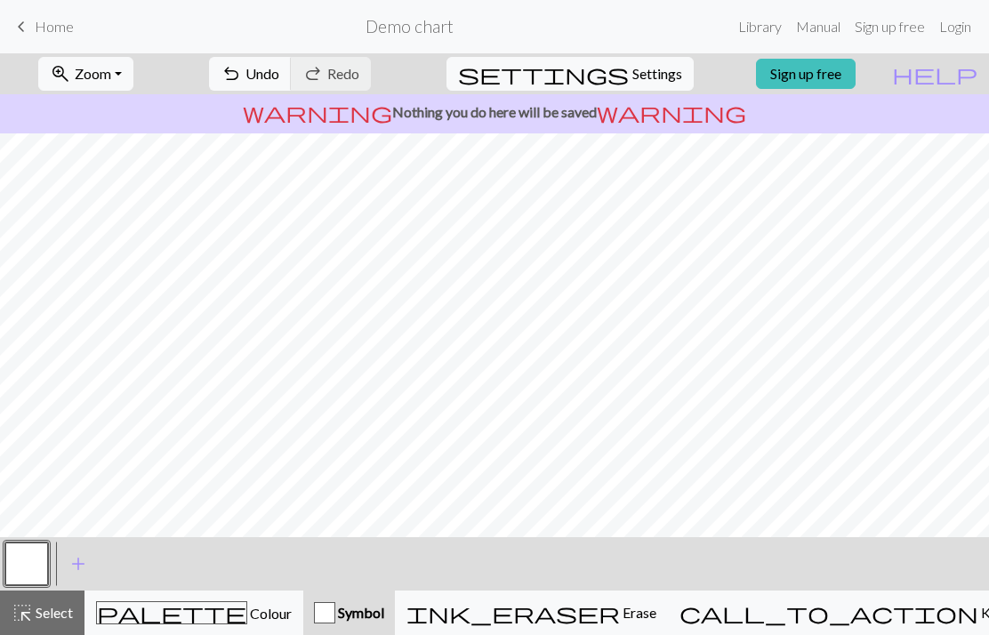
click at [586, 608] on div "ink_eraser Erase Erase" at bounding box center [532, 612] width 250 height 21
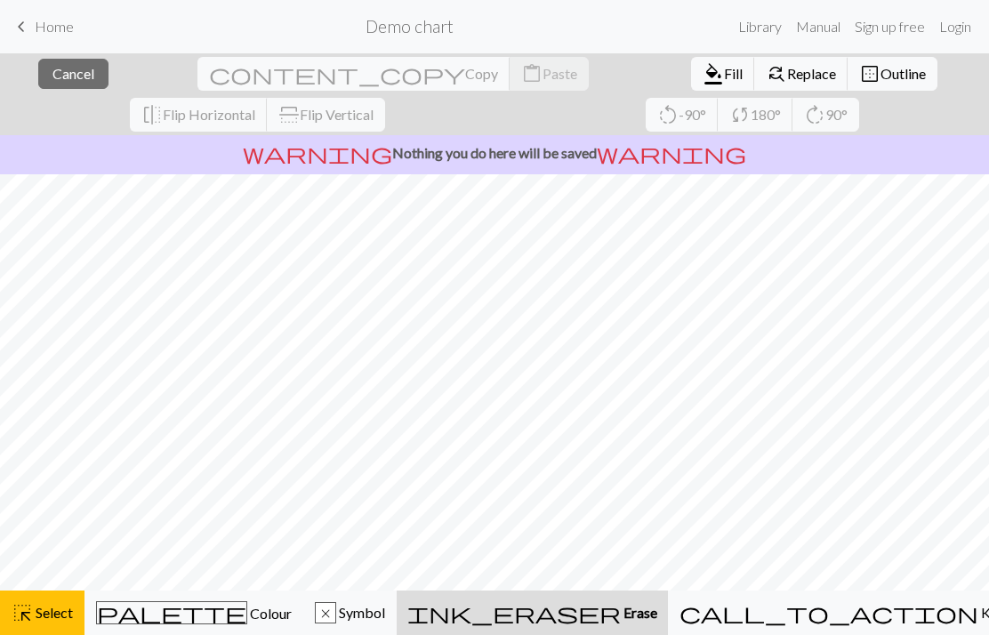
click at [787, 81] on span "Replace" at bounding box center [811, 73] width 49 height 17
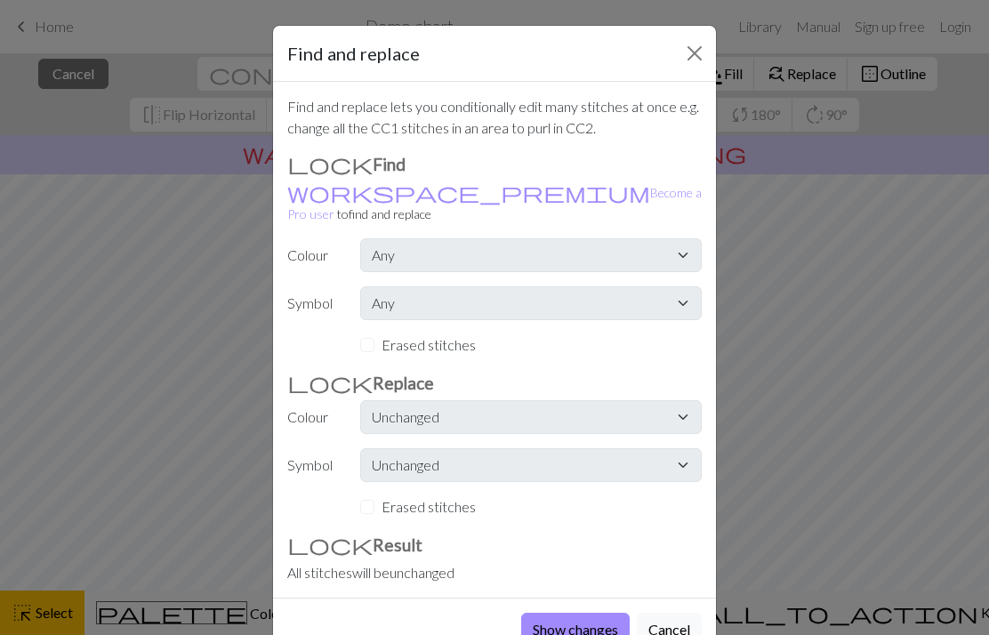
click at [689, 55] on button "Close" at bounding box center [695, 53] width 28 height 28
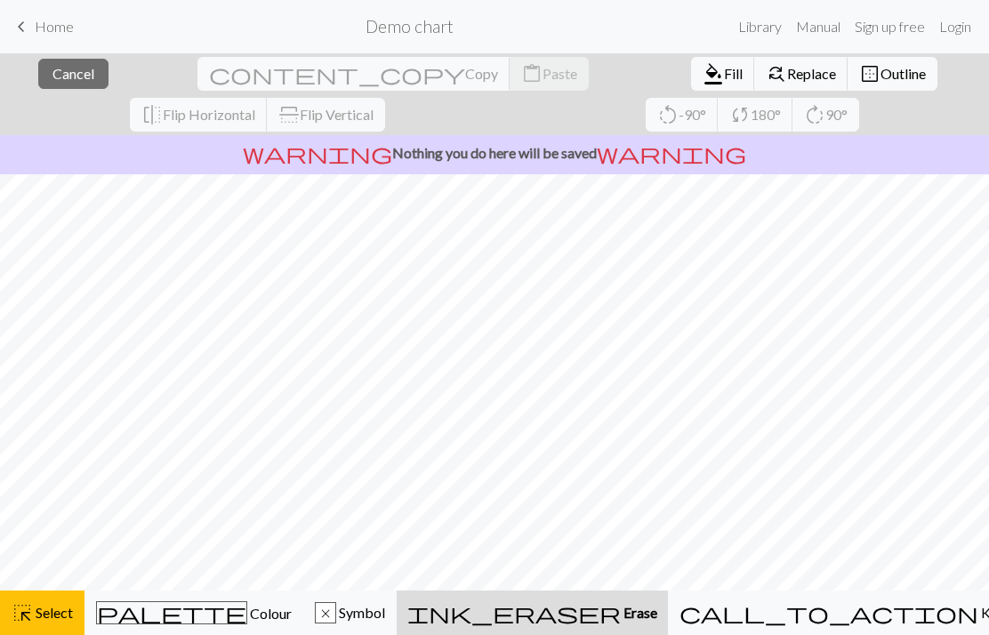
click at [657, 604] on span "Erase" at bounding box center [639, 612] width 36 height 17
click at [397, 624] on button "x Symbol" at bounding box center [349, 613] width 93 height 44
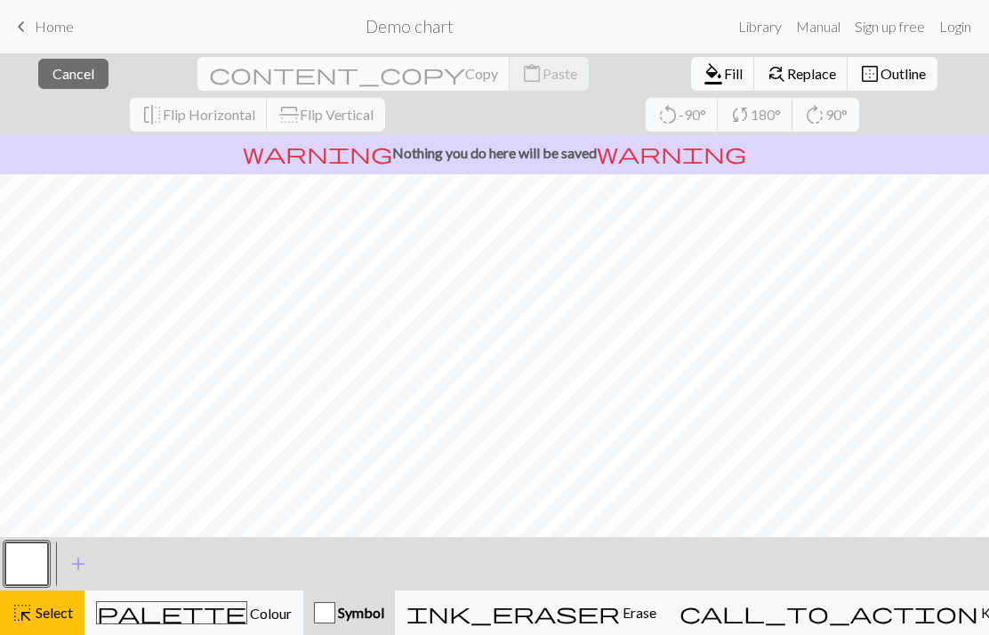
click at [245, 609] on div "palette Colour Colour" at bounding box center [194, 612] width 196 height 23
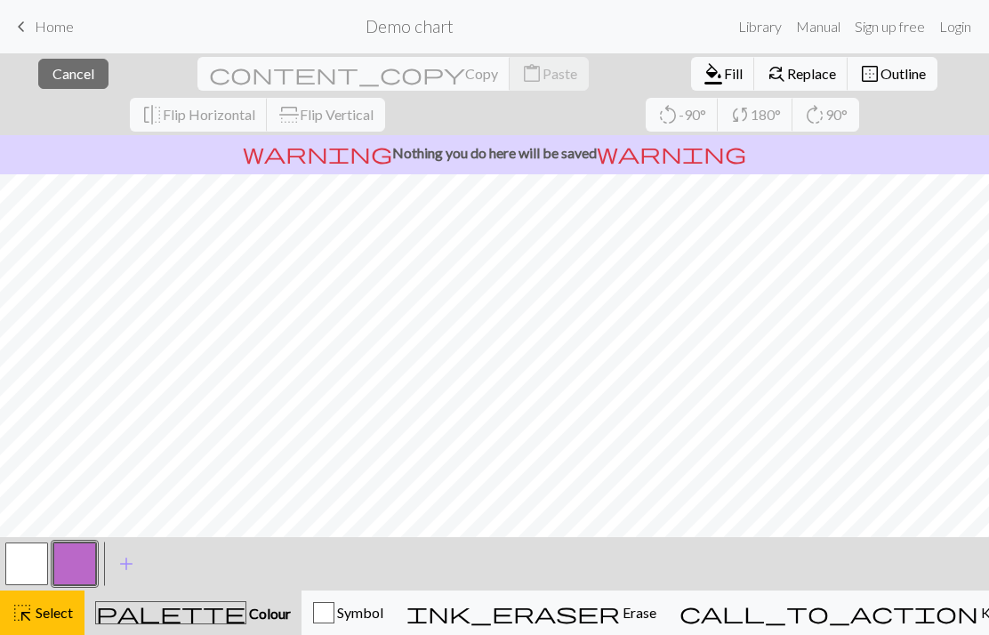
click at [58, 617] on span "Select" at bounding box center [53, 612] width 40 height 17
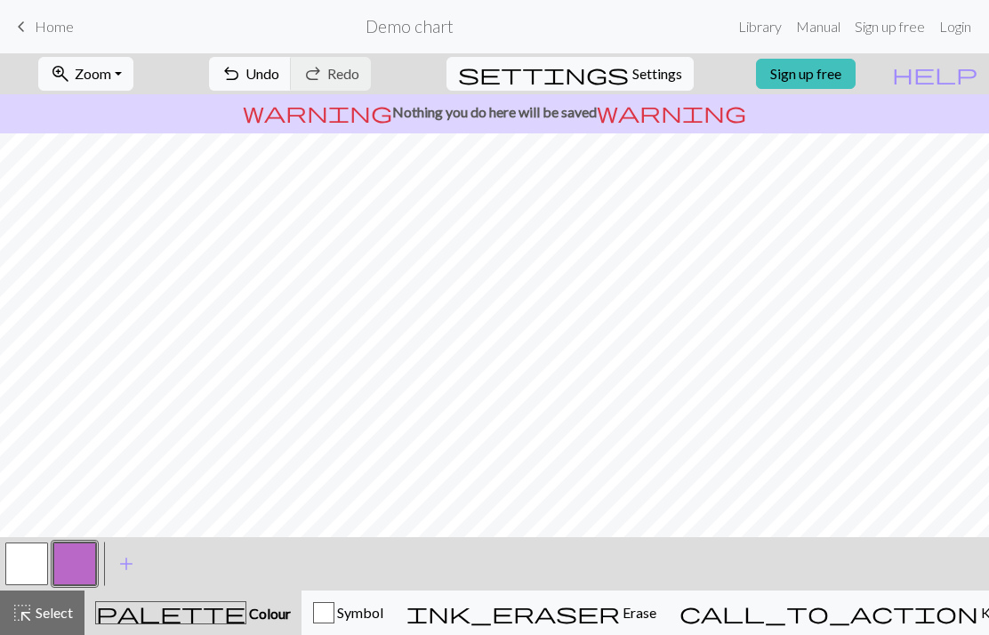
click at [242, 624] on div "palette Colour Colour" at bounding box center [193, 612] width 196 height 23
click at [137, 561] on button "add Add a colour" at bounding box center [126, 564] width 44 height 44
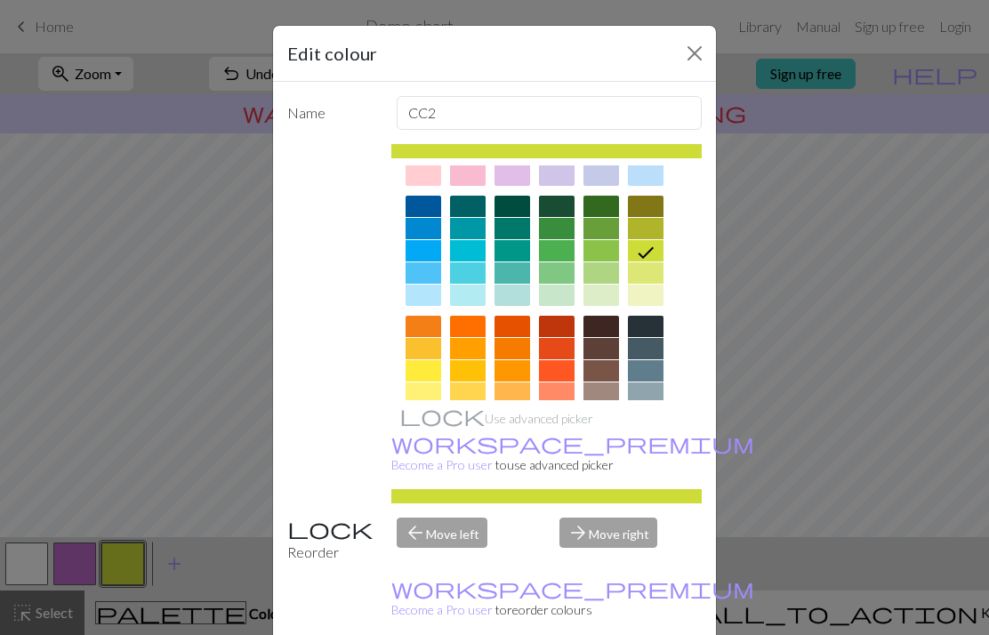
scroll to position [161, 0]
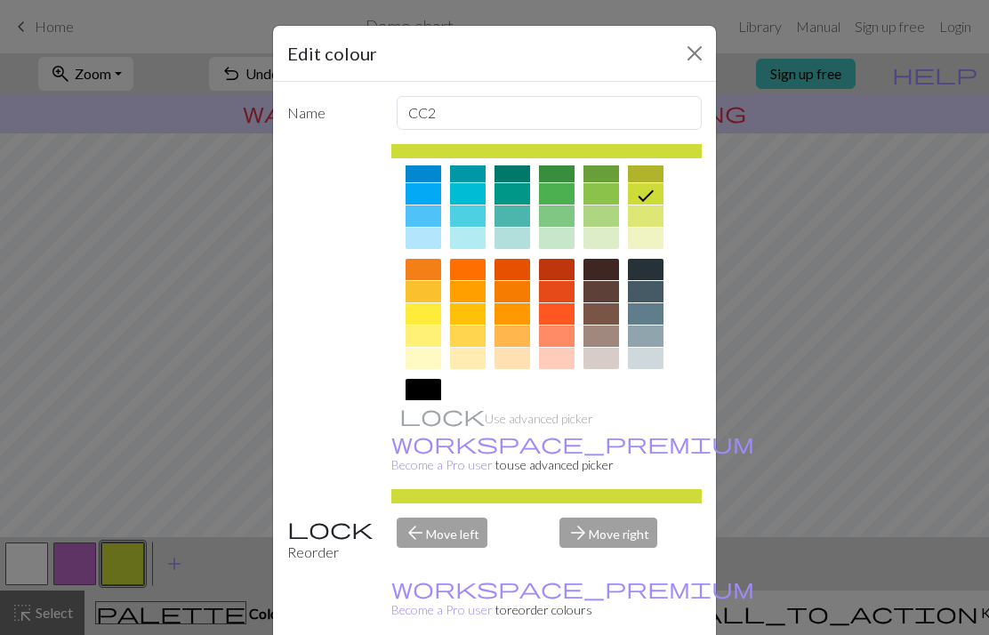
click at [752, 282] on div "Edit colour Name CC2 Use advanced picker workspace_premium Become a Pro user to…" at bounding box center [494, 317] width 989 height 635
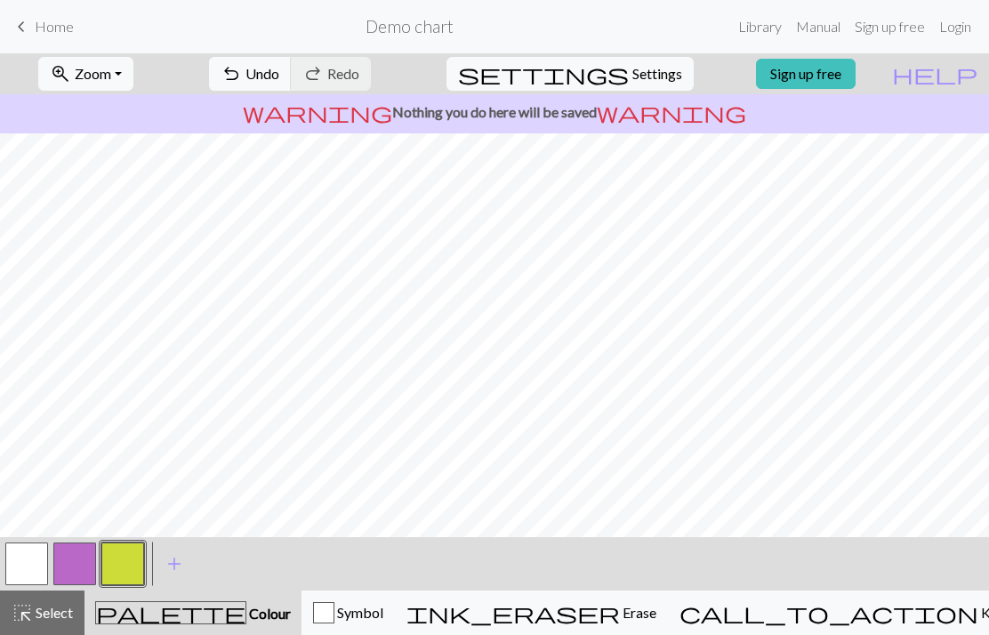
click at [37, 566] on button "button" at bounding box center [26, 564] width 43 height 43
click at [178, 562] on span "add" at bounding box center [174, 564] width 21 height 25
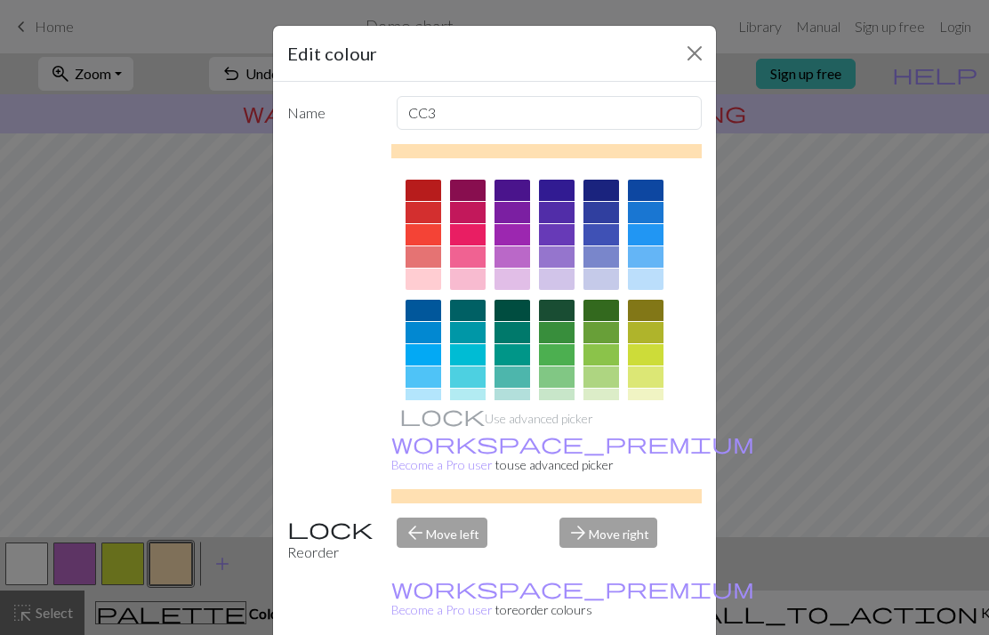
click at [641, 259] on div at bounding box center [646, 256] width 36 height 21
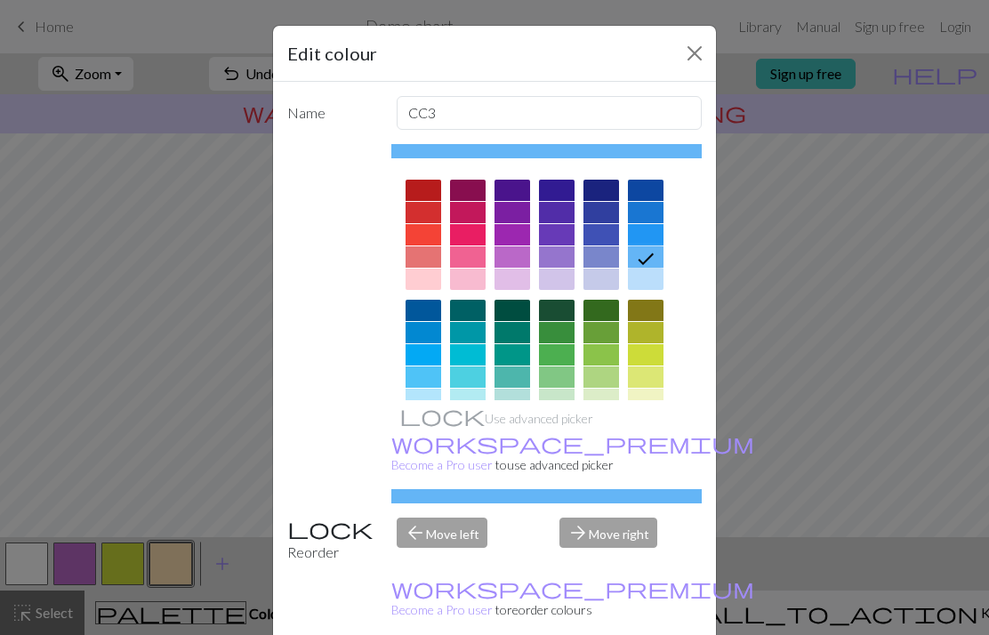
click at [767, 322] on div "Edit colour Name CC3 Use advanced picker workspace_premium Become a Pro user to…" at bounding box center [494, 317] width 989 height 635
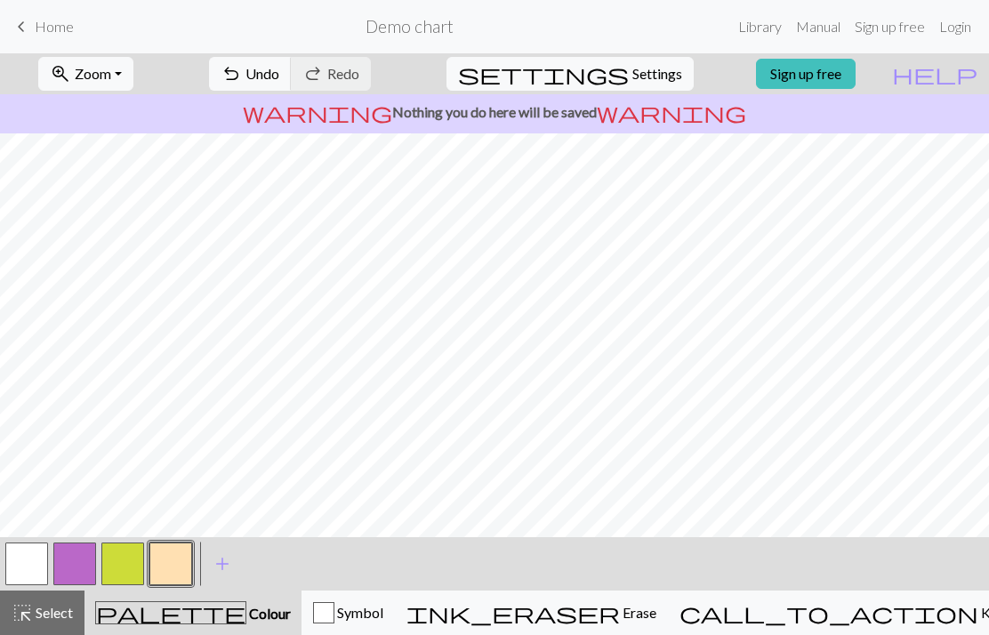
click at [215, 569] on span "add" at bounding box center [222, 564] width 21 height 25
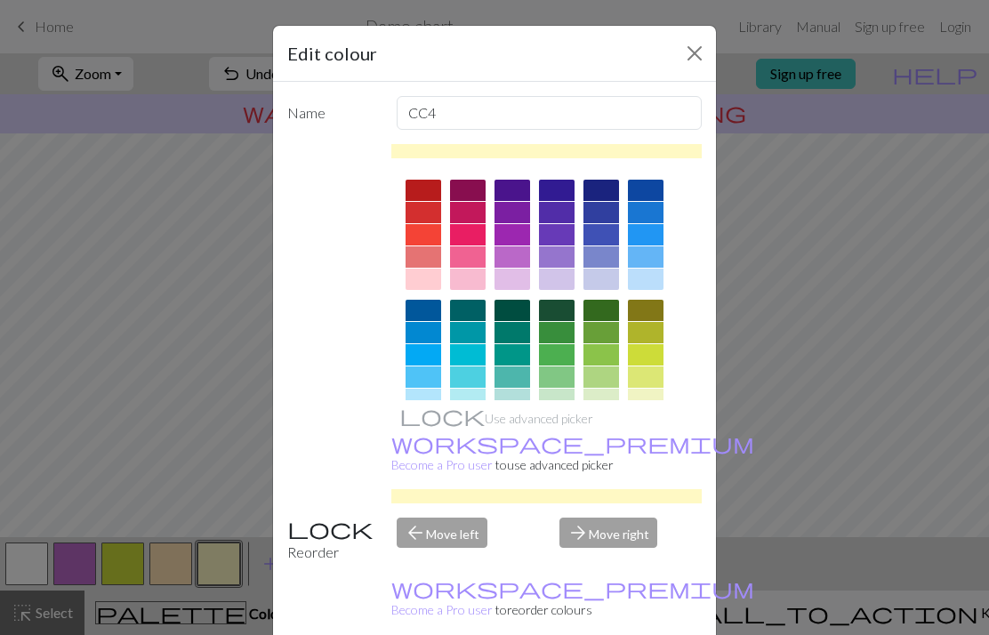
click at [650, 257] on div at bounding box center [646, 256] width 36 height 21
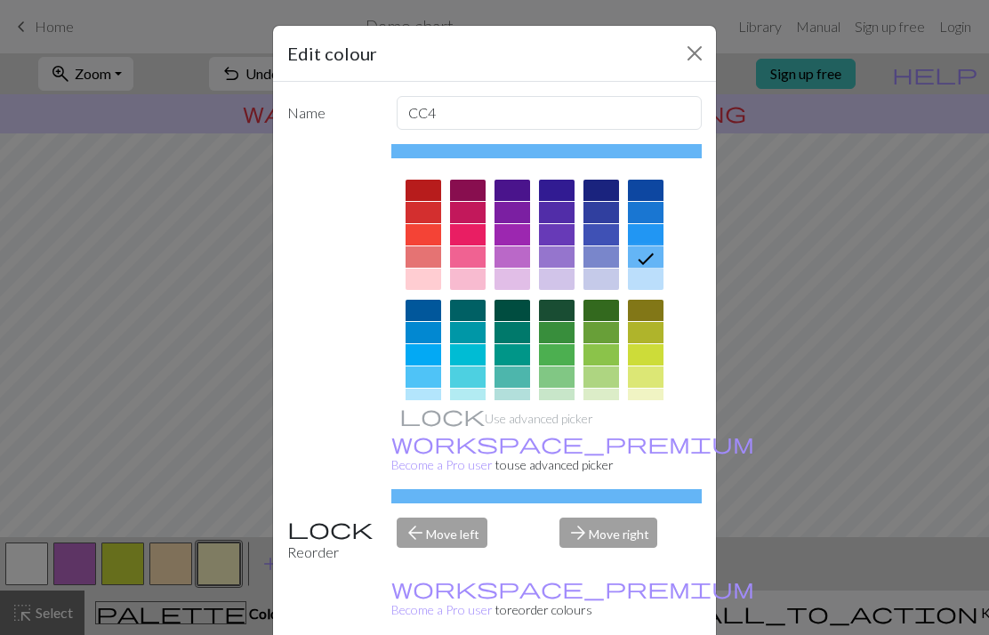
click at [627, 563] on div "arrow_forward Move right" at bounding box center [631, 540] width 164 height 45
click at [641, 265] on icon at bounding box center [645, 258] width 21 height 21
click at [643, 266] on icon at bounding box center [645, 258] width 21 height 21
click at [643, 265] on icon at bounding box center [645, 258] width 21 height 21
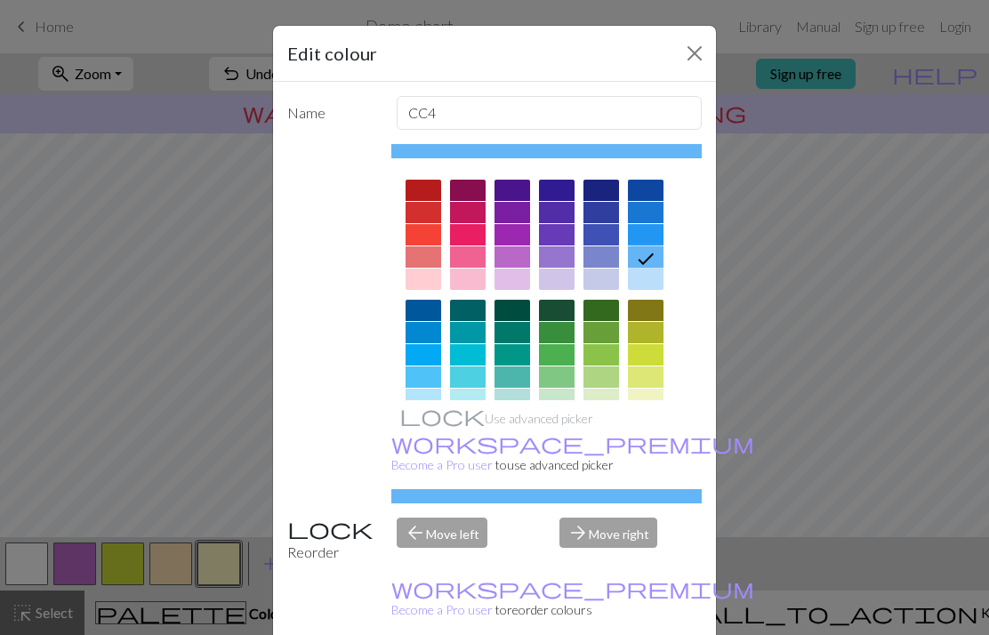
click at [652, 260] on icon at bounding box center [645, 258] width 21 height 21
click at [433, 373] on div at bounding box center [424, 376] width 36 height 21
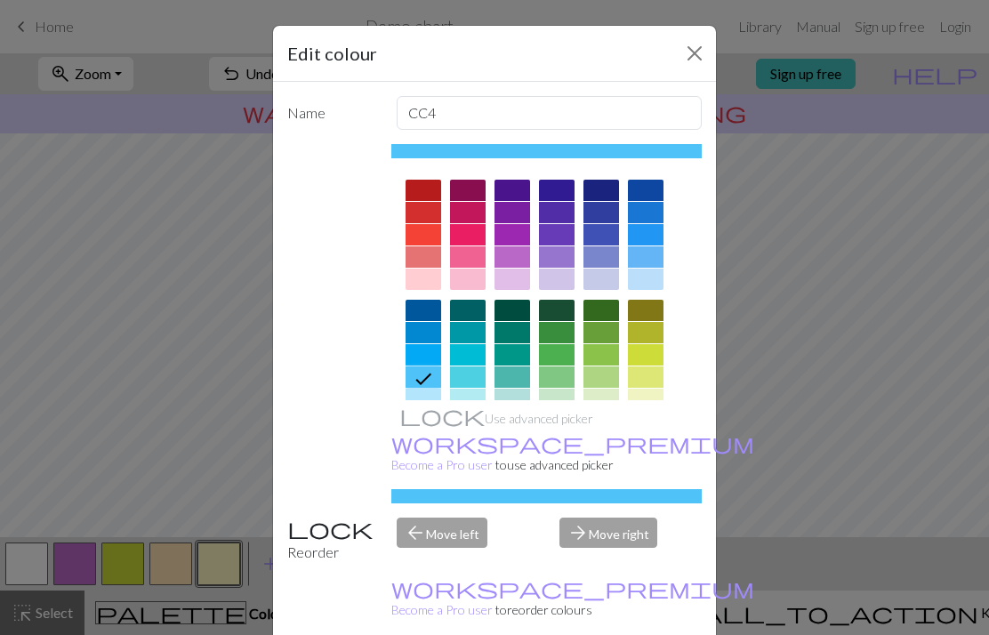
click at [423, 394] on div at bounding box center [424, 399] width 36 height 21
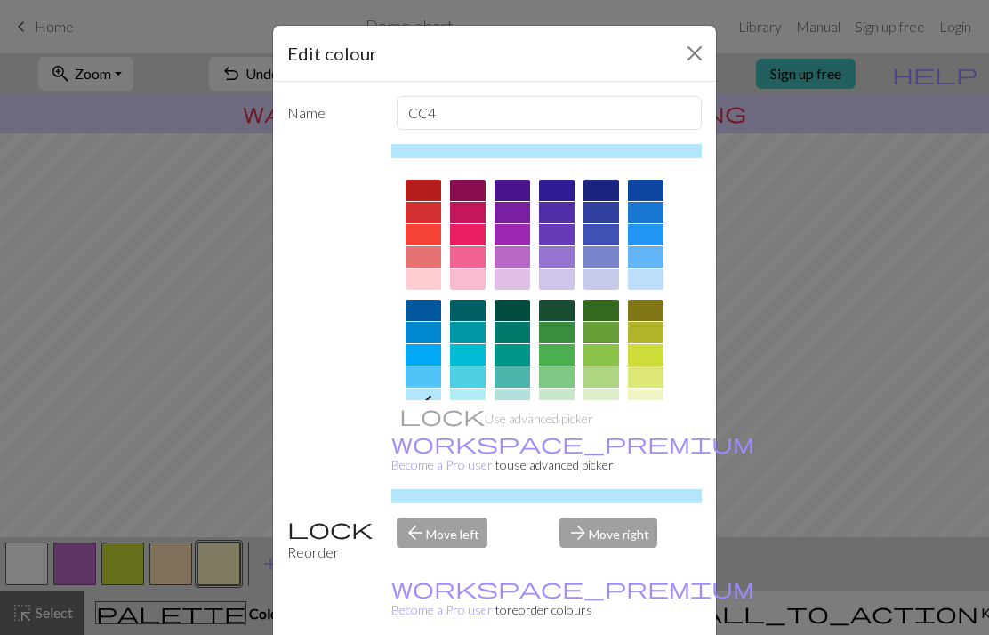
click at [423, 382] on div at bounding box center [424, 376] width 36 height 21
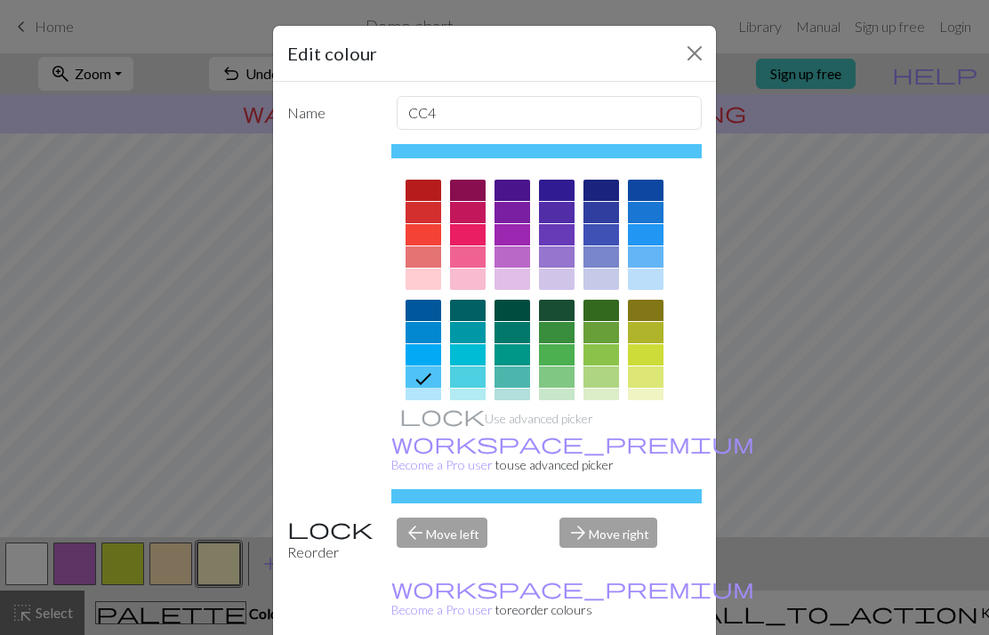
click at [440, 407] on div at bounding box center [424, 399] width 36 height 21
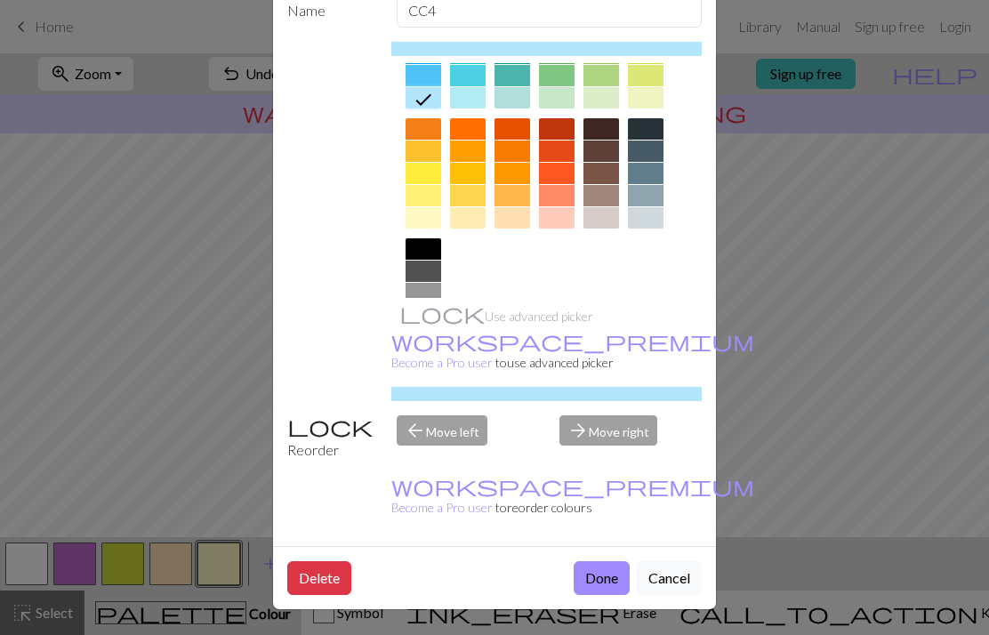
scroll to position [116, 0]
click at [607, 587] on button "Done" at bounding box center [602, 578] width 56 height 34
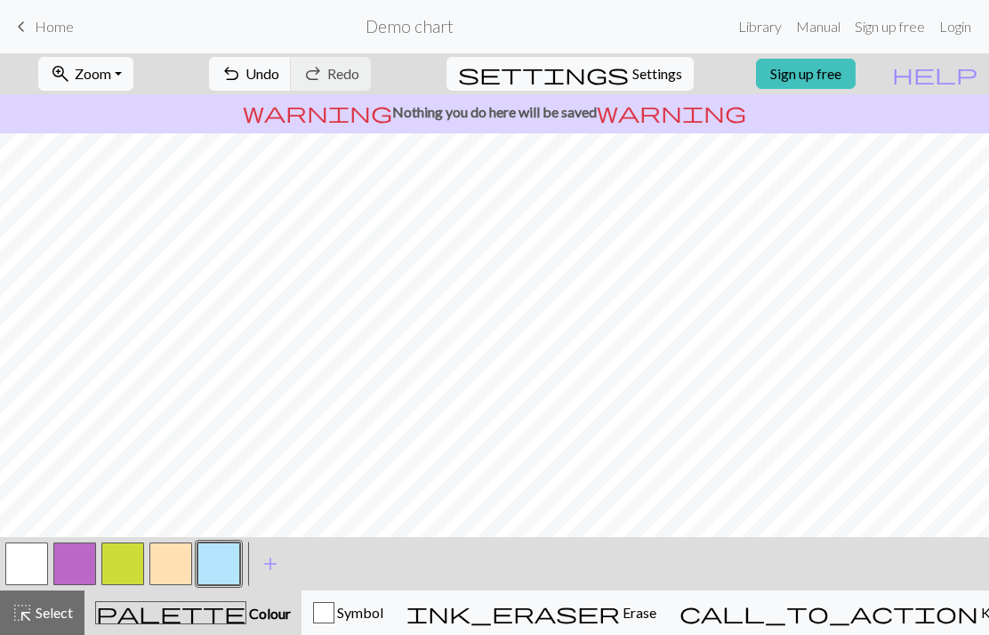
click at [29, 582] on button "button" at bounding box center [26, 564] width 43 height 43
click at [278, 562] on span "add" at bounding box center [270, 564] width 21 height 25
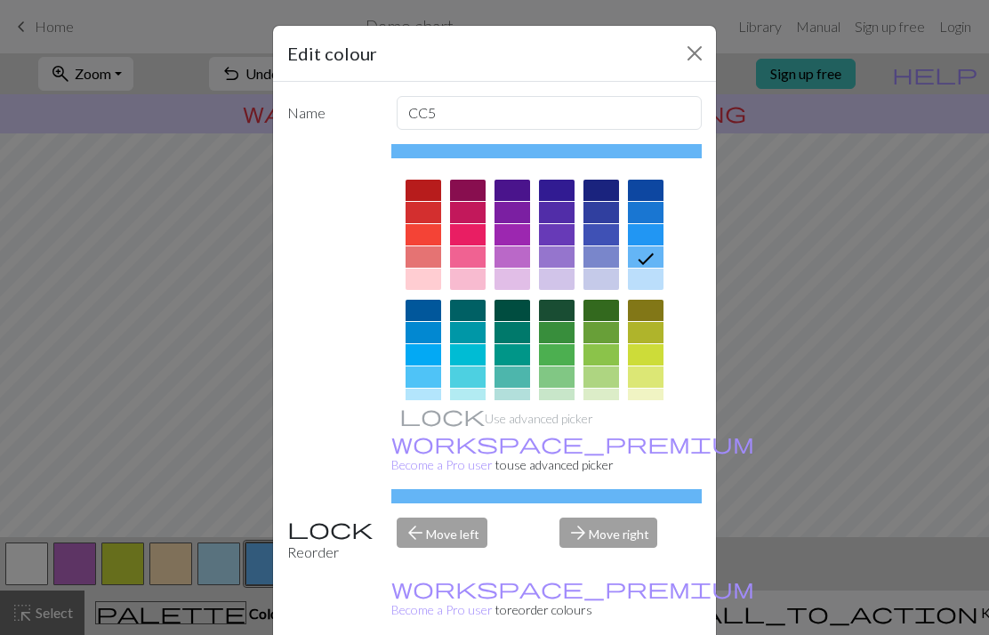
click at [645, 431] on div at bounding box center [646, 430] width 36 height 21
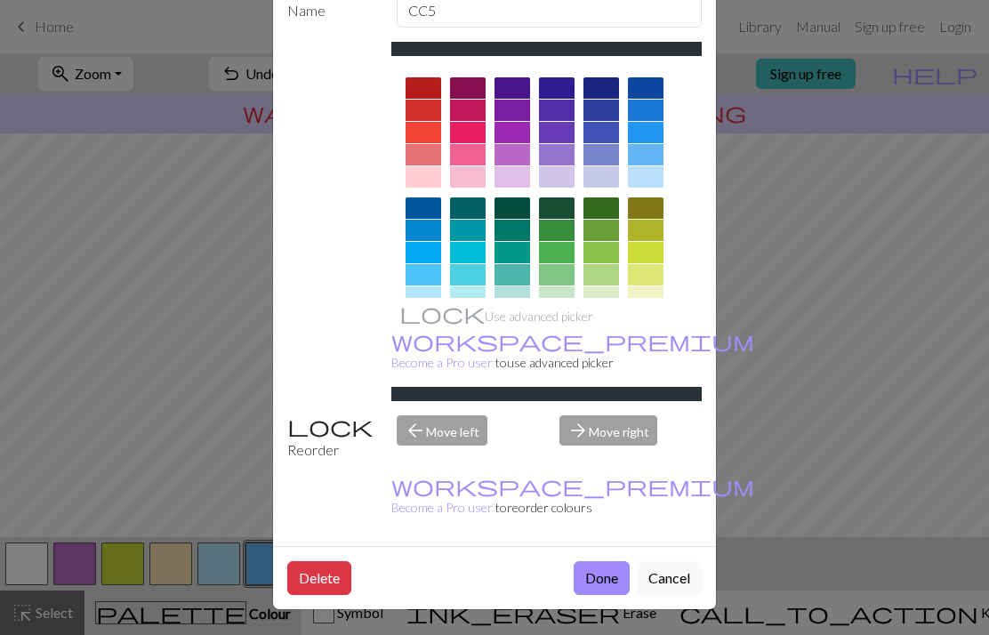
click at [592, 589] on button "Done" at bounding box center [602, 578] width 56 height 34
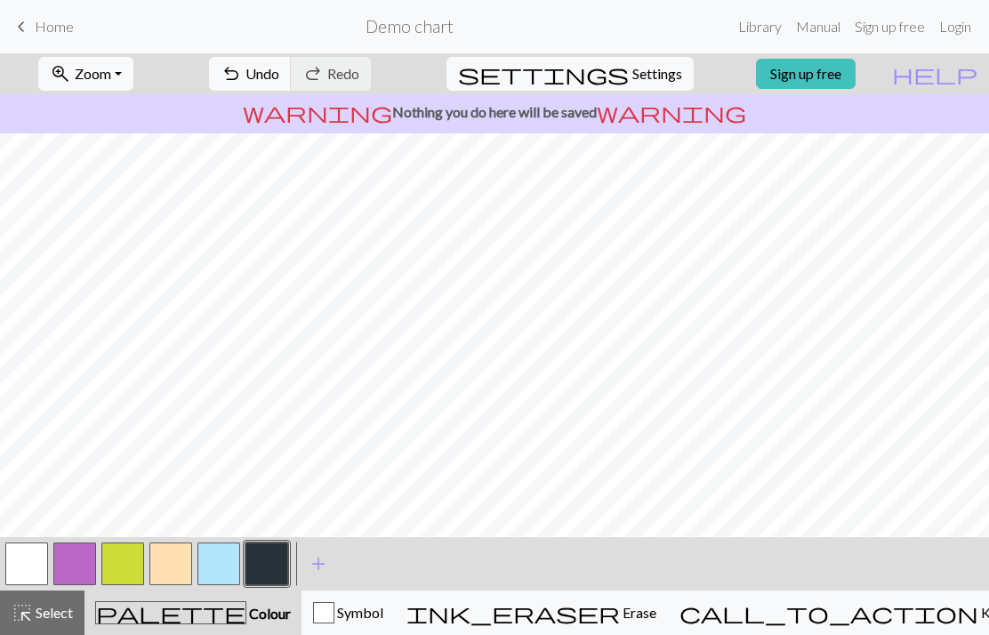
click at [16, 568] on button "button" at bounding box center [26, 564] width 43 height 43
click at [276, 560] on button "button" at bounding box center [267, 564] width 43 height 43
click at [40, 568] on button "button" at bounding box center [26, 564] width 43 height 43
click at [272, 569] on button "button" at bounding box center [267, 564] width 43 height 43
click at [316, 562] on span "add" at bounding box center [318, 564] width 21 height 25
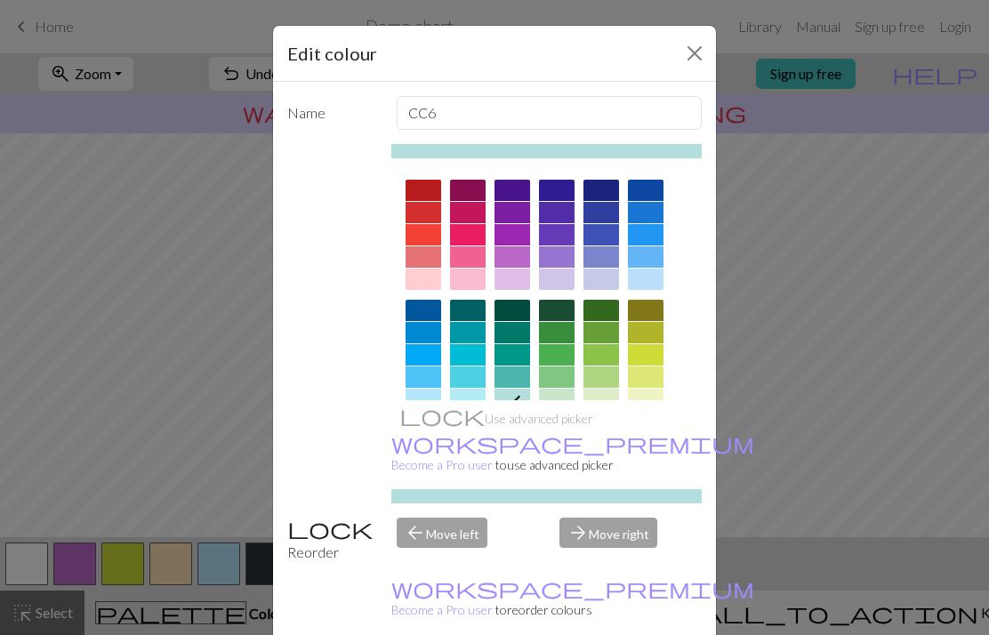
click at [420, 193] on div at bounding box center [424, 190] width 36 height 21
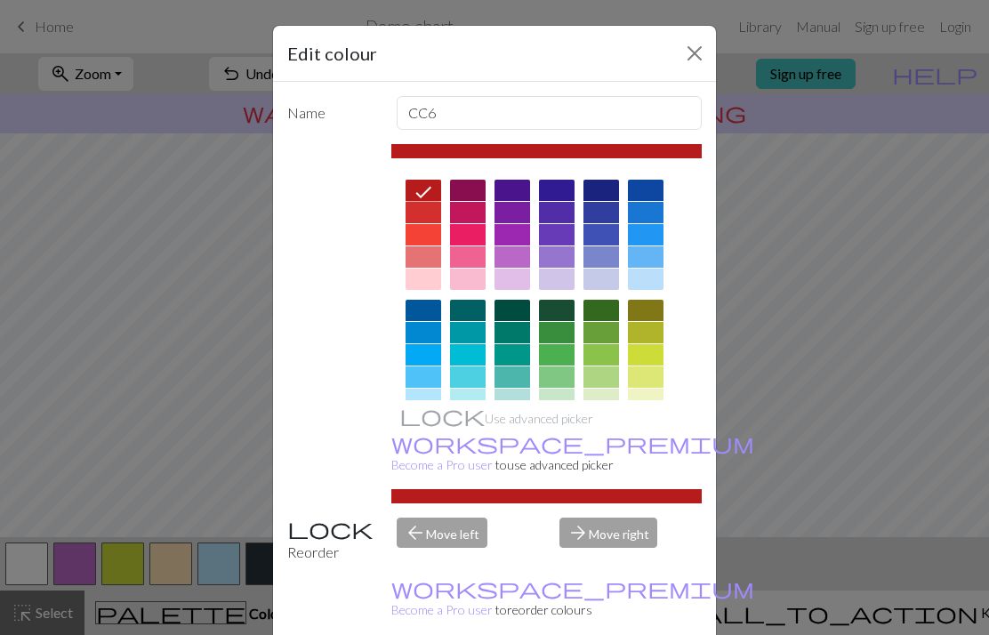
click at [585, 563] on div "arrow_forward Move right" at bounding box center [631, 540] width 164 height 45
click at [576, 563] on div "arrow_forward Move right" at bounding box center [631, 540] width 164 height 45
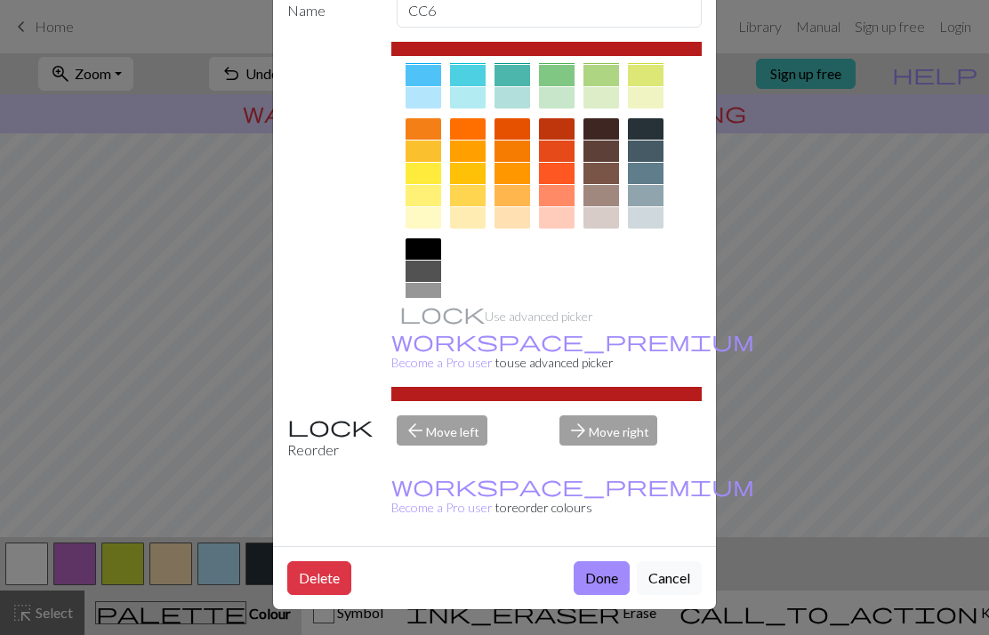
click at [601, 580] on button "Done" at bounding box center [602, 578] width 56 height 34
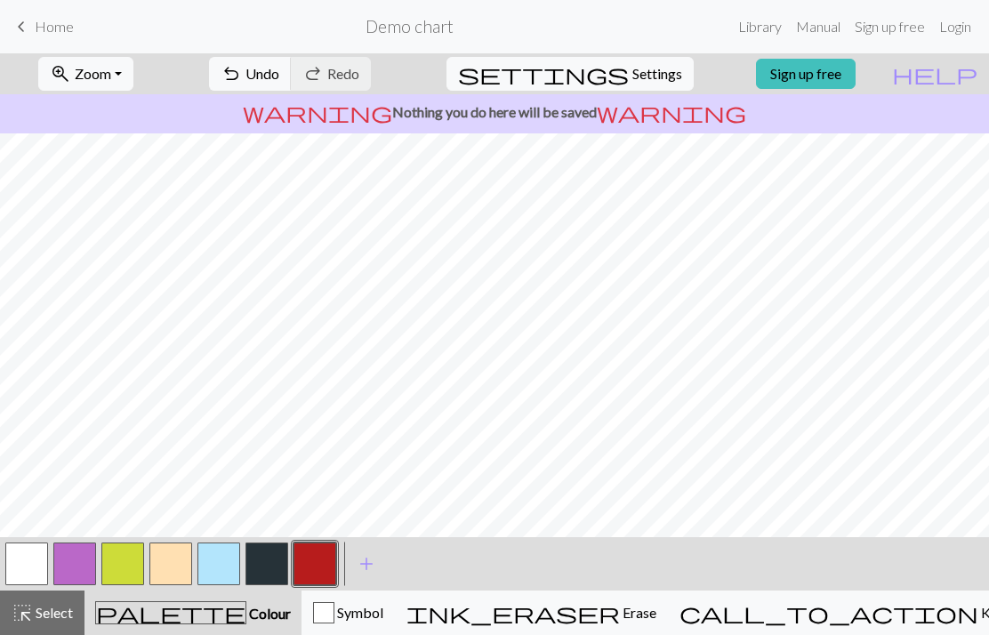
click at [279, 71] on span "Undo" at bounding box center [263, 73] width 34 height 17
click at [292, 84] on button "undo Undo Undo" at bounding box center [250, 74] width 83 height 34
click at [28, 563] on button "button" at bounding box center [26, 564] width 43 height 43
click at [311, 563] on button "button" at bounding box center [315, 564] width 43 height 43
click at [34, 571] on button "button" at bounding box center [26, 564] width 43 height 43
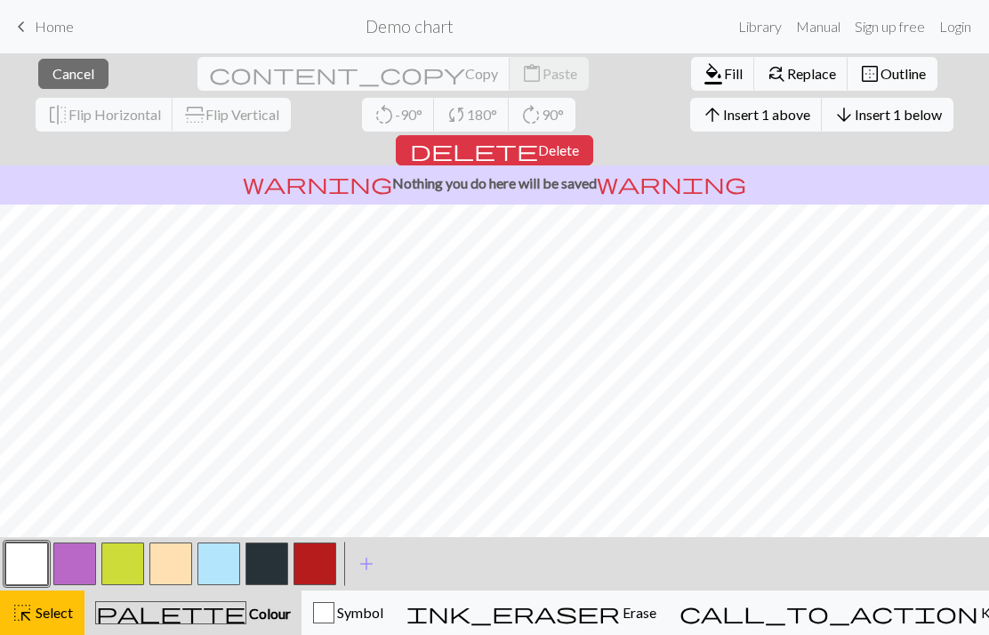
click at [46, 633] on button "highlight_alt Select Select" at bounding box center [42, 613] width 85 height 44
